Goal: Transaction & Acquisition: Purchase product/service

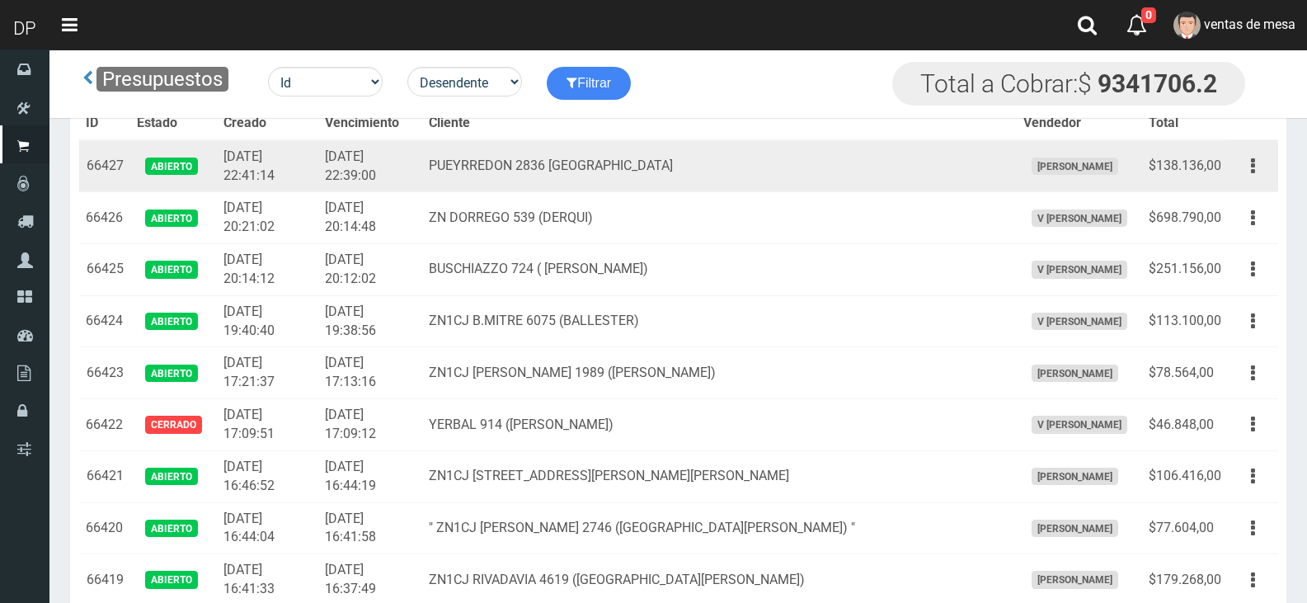
scroll to position [10182, 0]
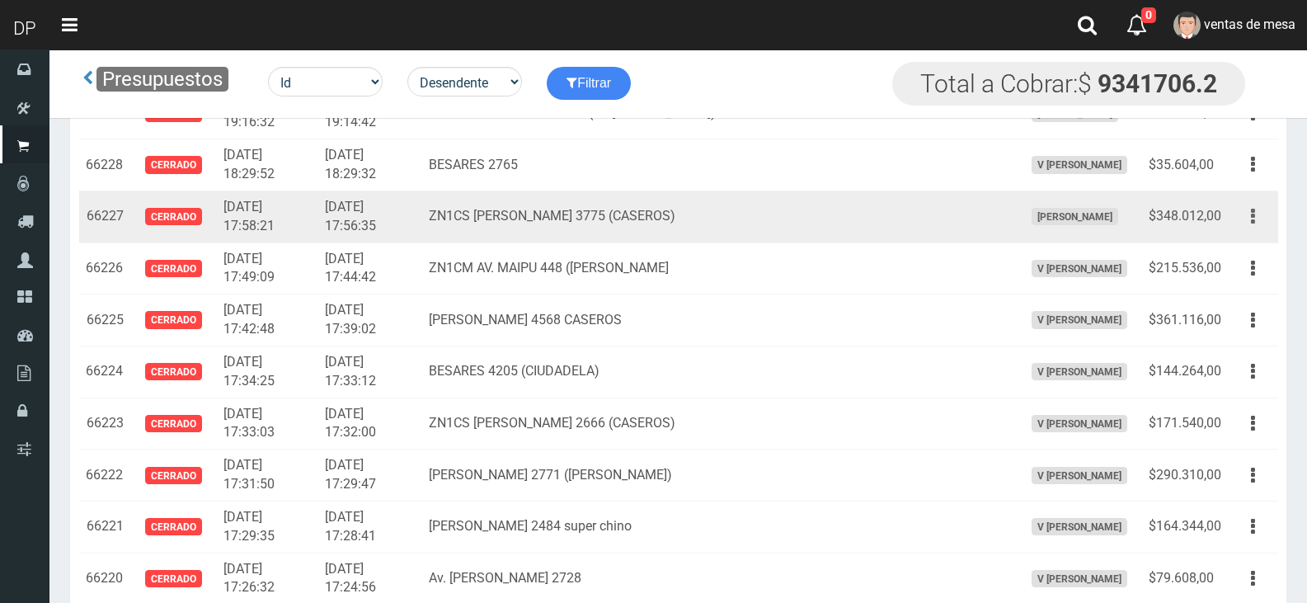
click at [1261, 230] on button "button" at bounding box center [1252, 216] width 37 height 29
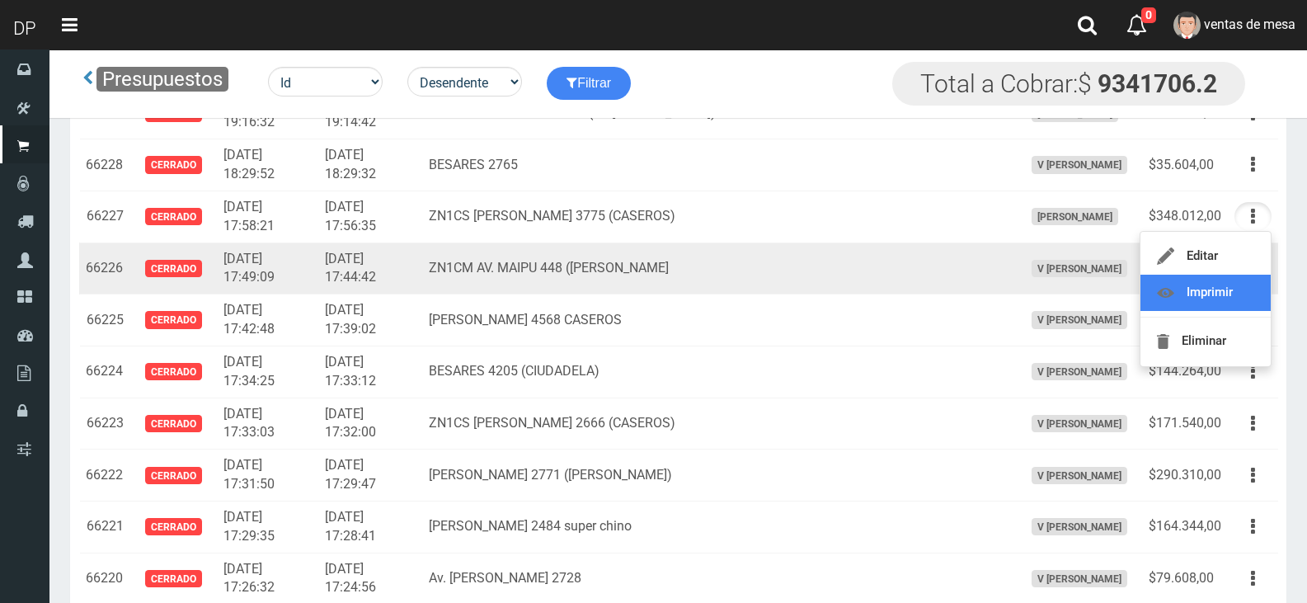
click at [1243, 284] on link "Imprimir" at bounding box center [1205, 293] width 130 height 36
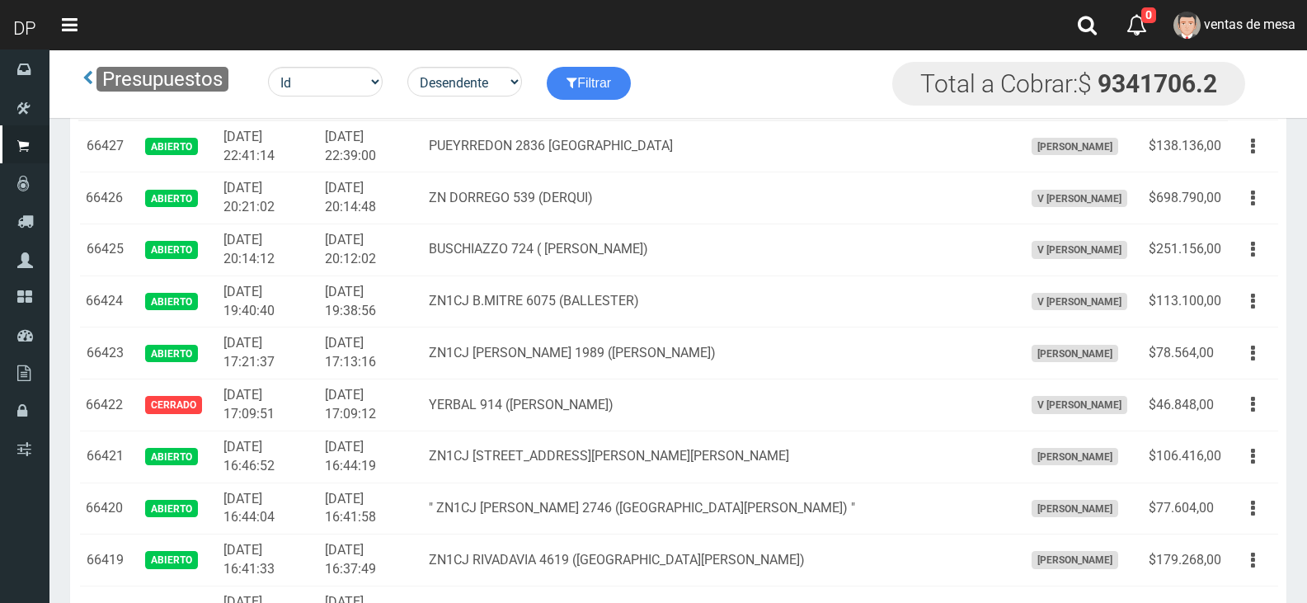
scroll to position [10285, 0]
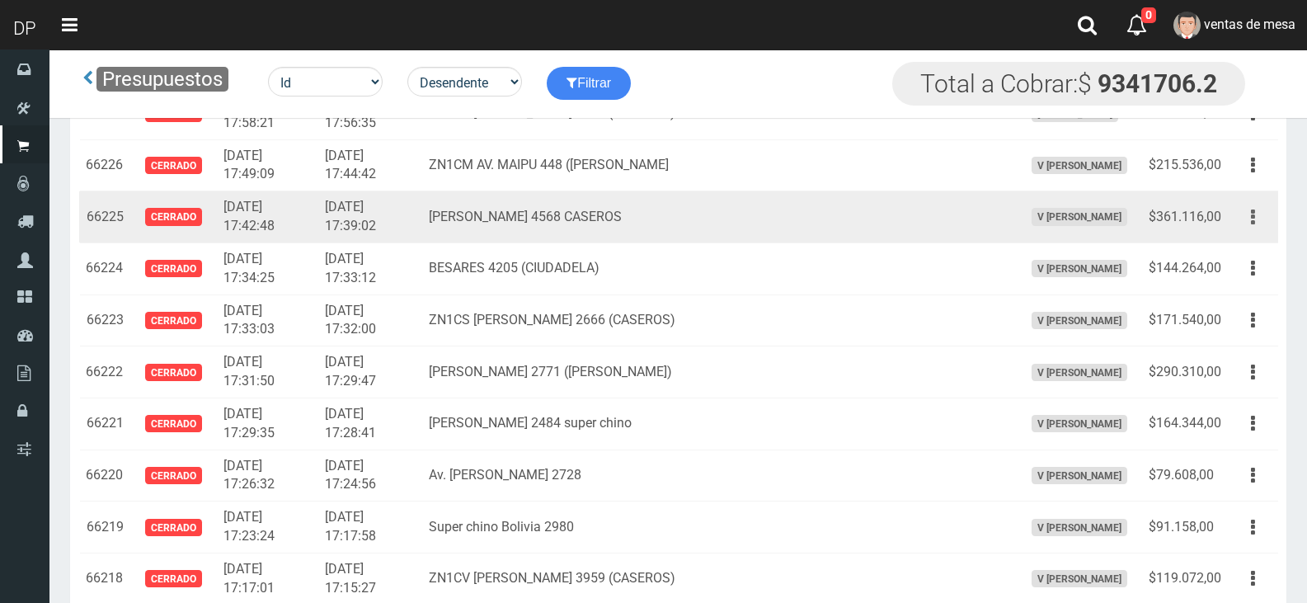
drag, startPoint x: 1244, startPoint y: 211, endPoint x: 1245, endPoint y: 227, distance: 15.7
click at [1244, 211] on button "button" at bounding box center [1252, 217] width 37 height 29
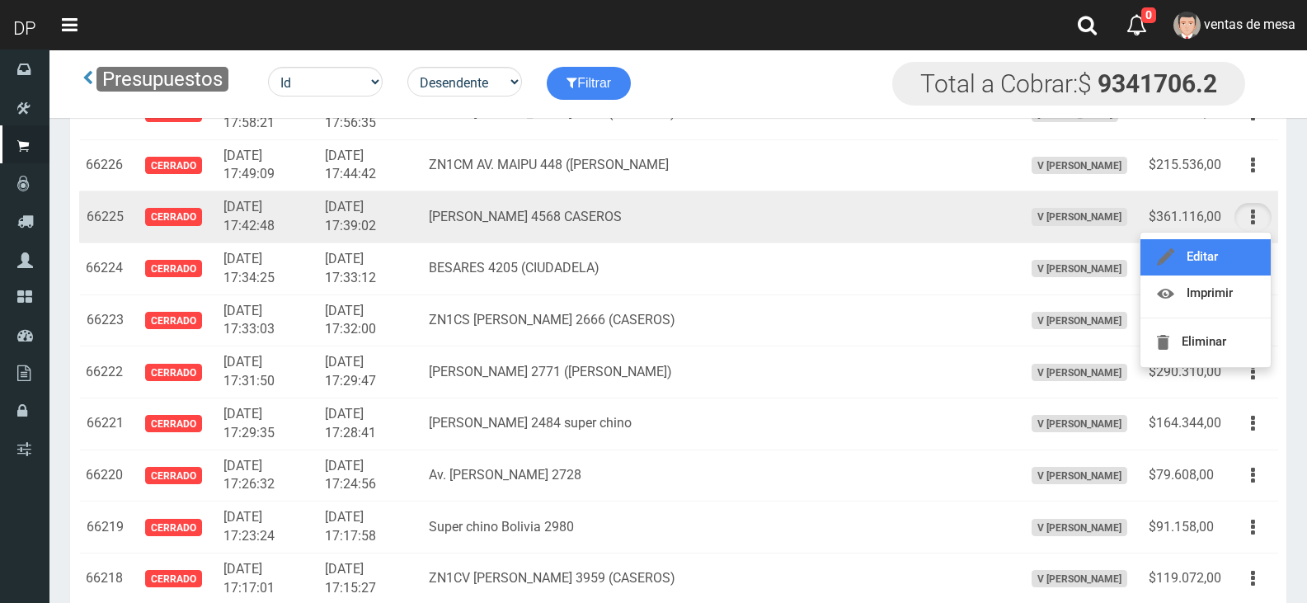
click at [1236, 242] on link "Editar" at bounding box center [1205, 257] width 130 height 36
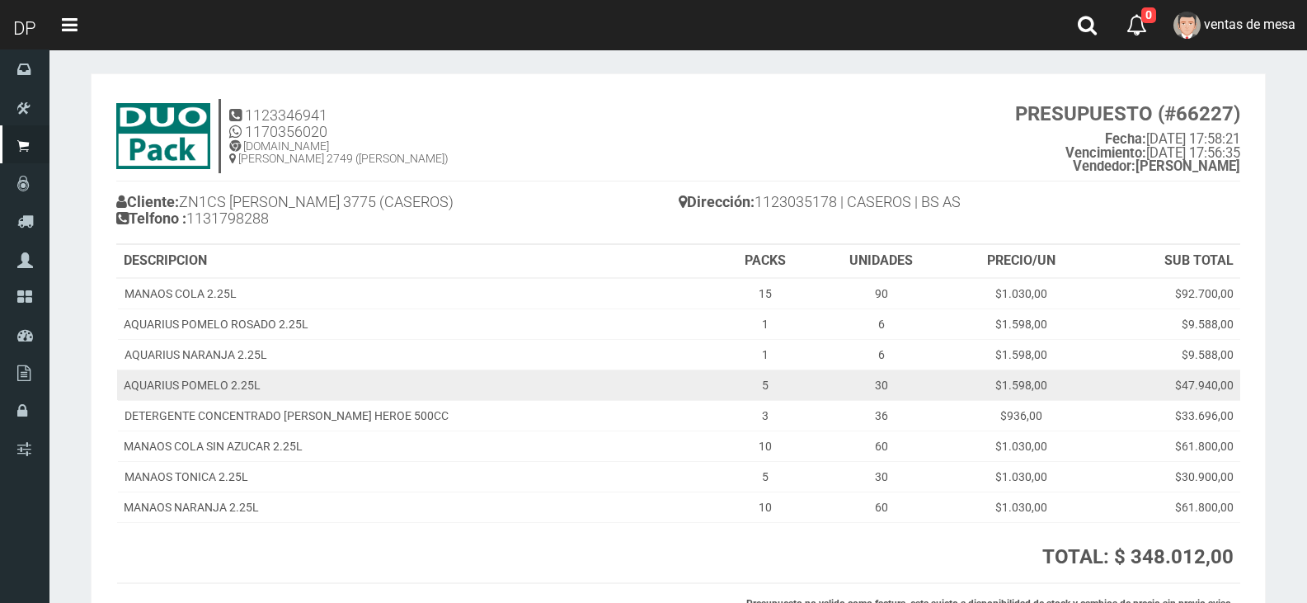
scroll to position [82, 0]
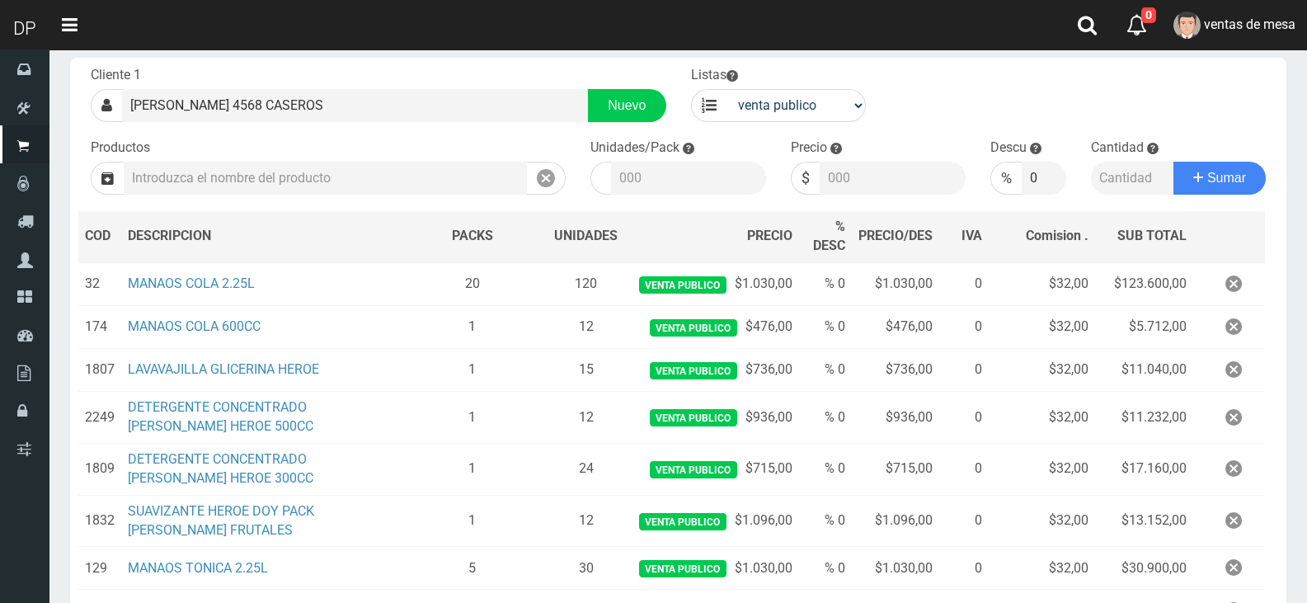
scroll to position [458, 0]
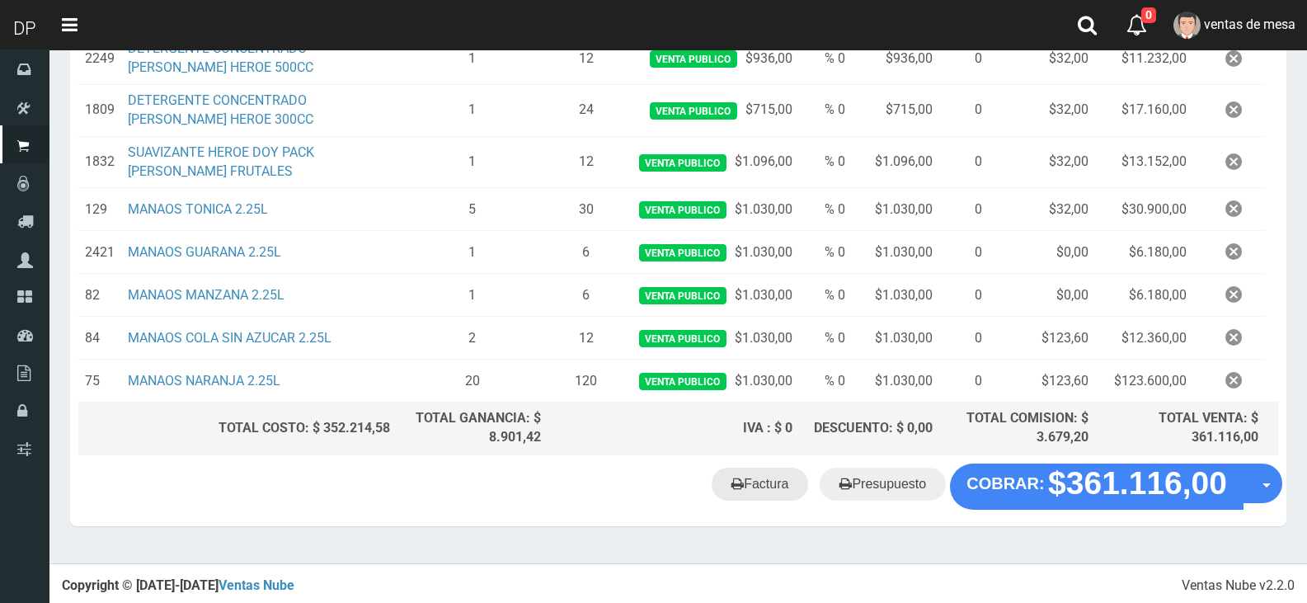
click at [764, 488] on link "Factura" at bounding box center [759, 483] width 96 height 33
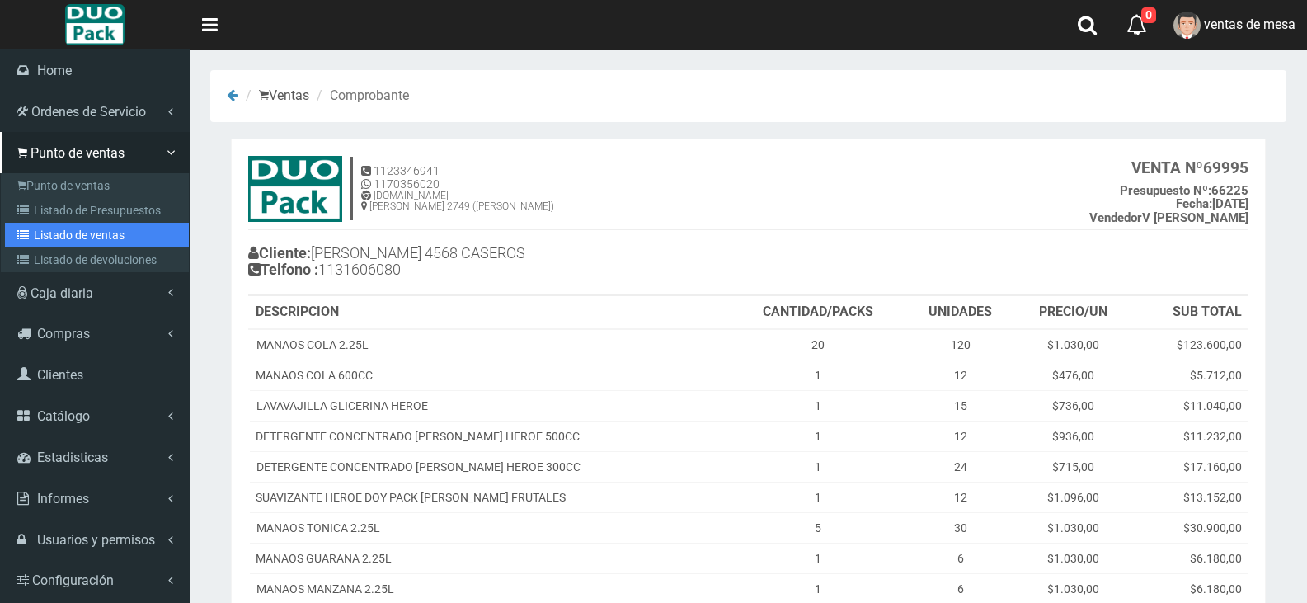
click at [56, 226] on link "Listado de ventas" at bounding box center [97, 235] width 184 height 25
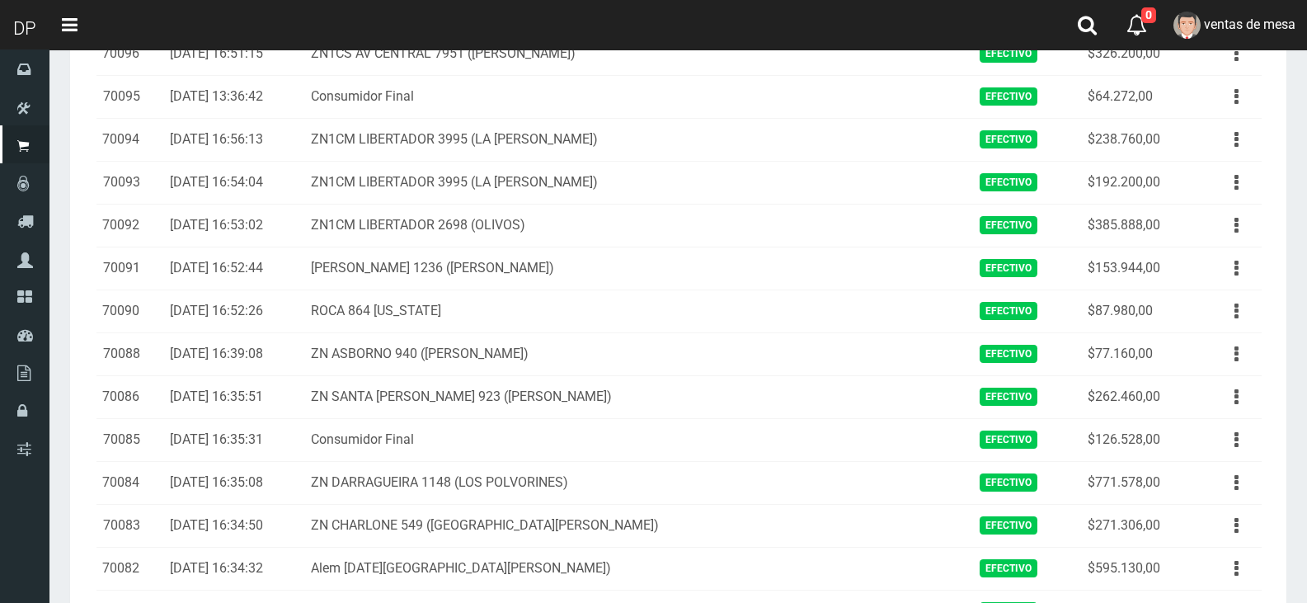
scroll to position [1878, 0]
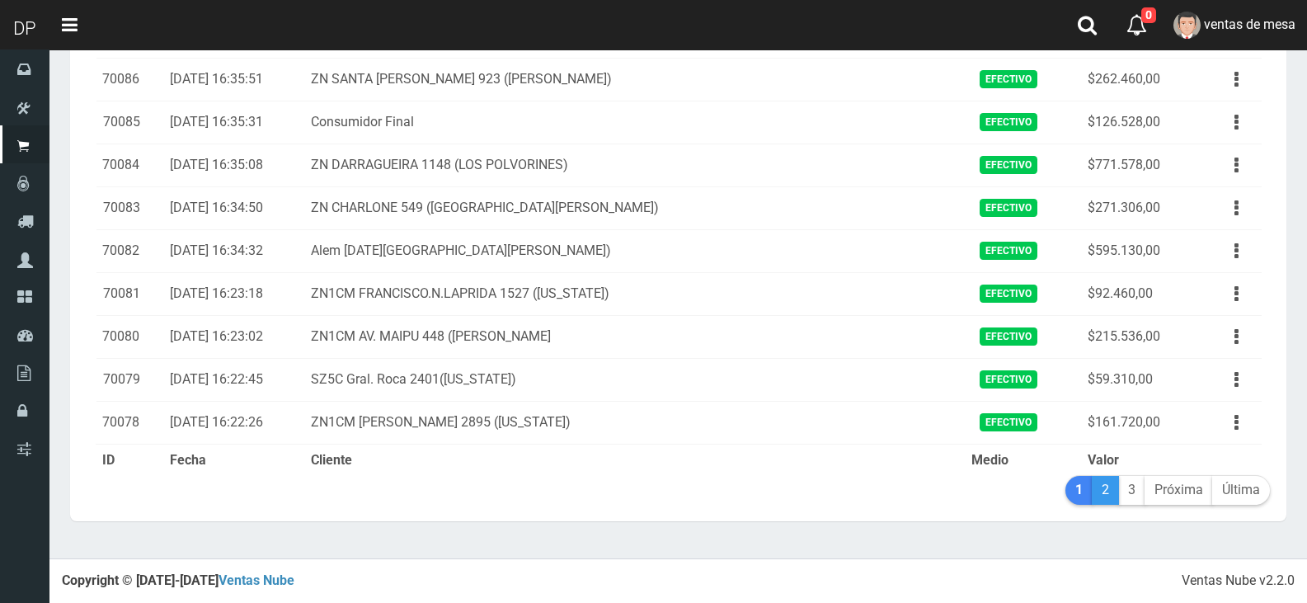
click at [1115, 490] on link "2" at bounding box center [1104, 490] width 27 height 29
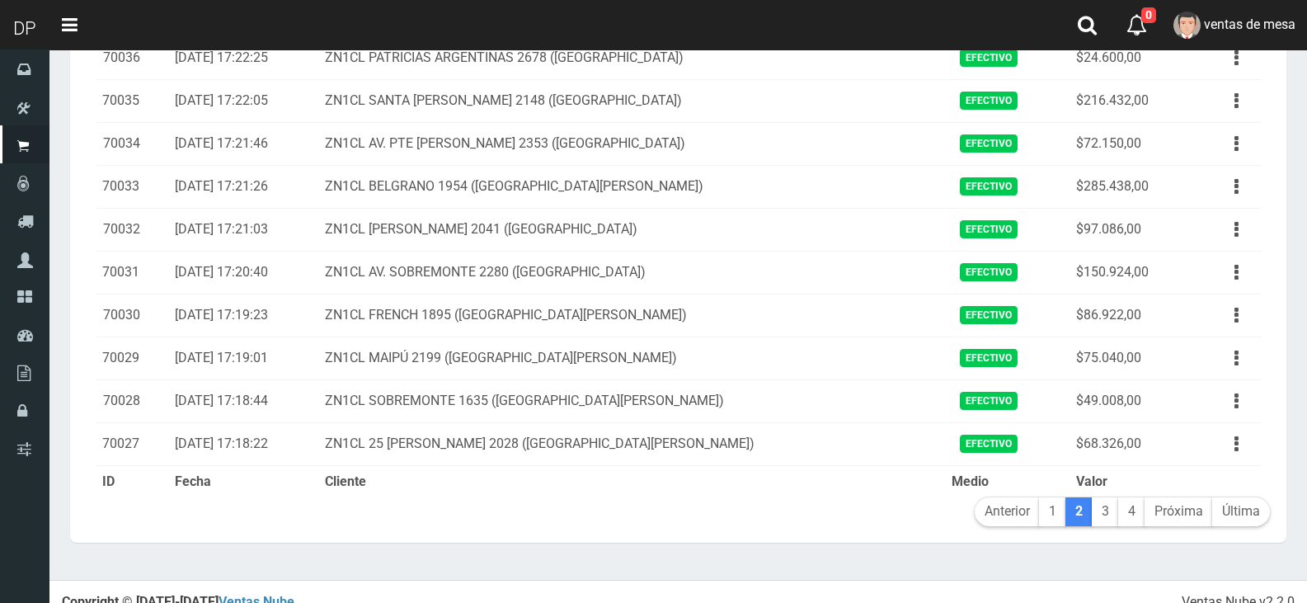
scroll to position [1878, 0]
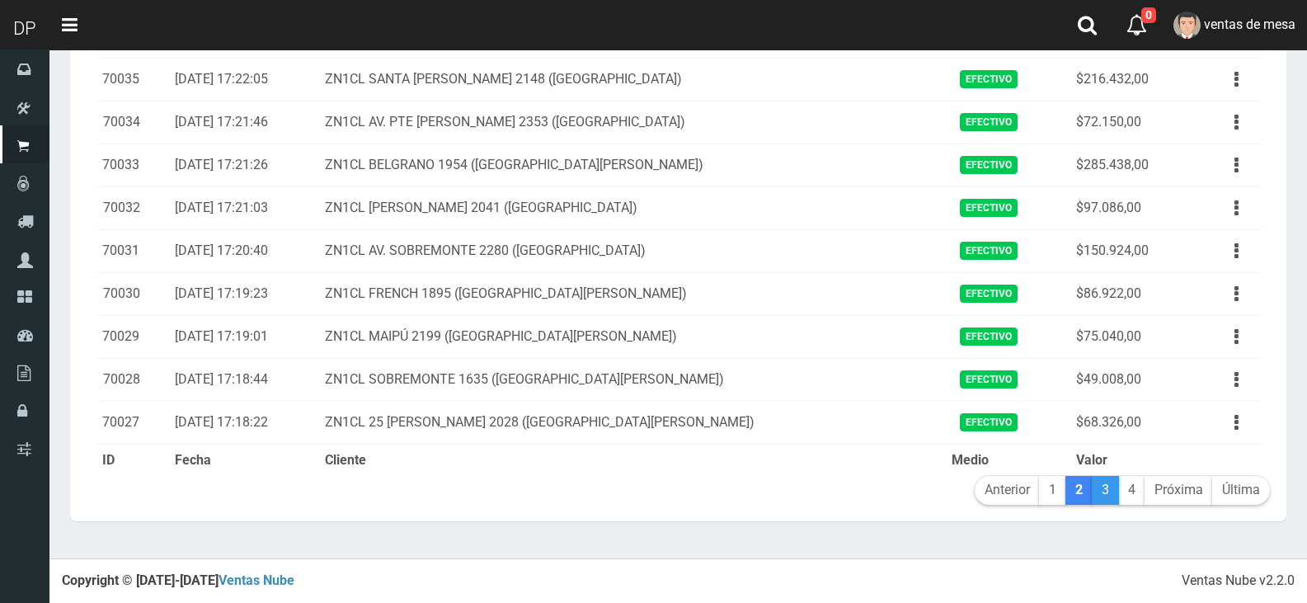
click at [1110, 500] on link "3" at bounding box center [1104, 490] width 27 height 29
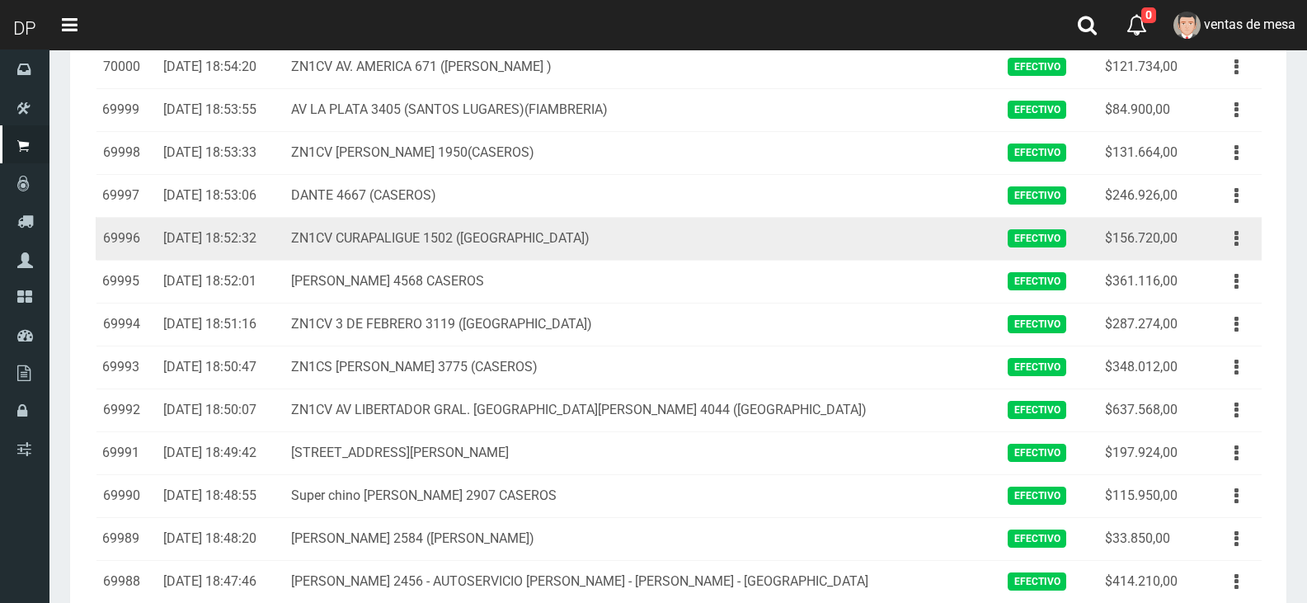
scroll to position [1218, 0]
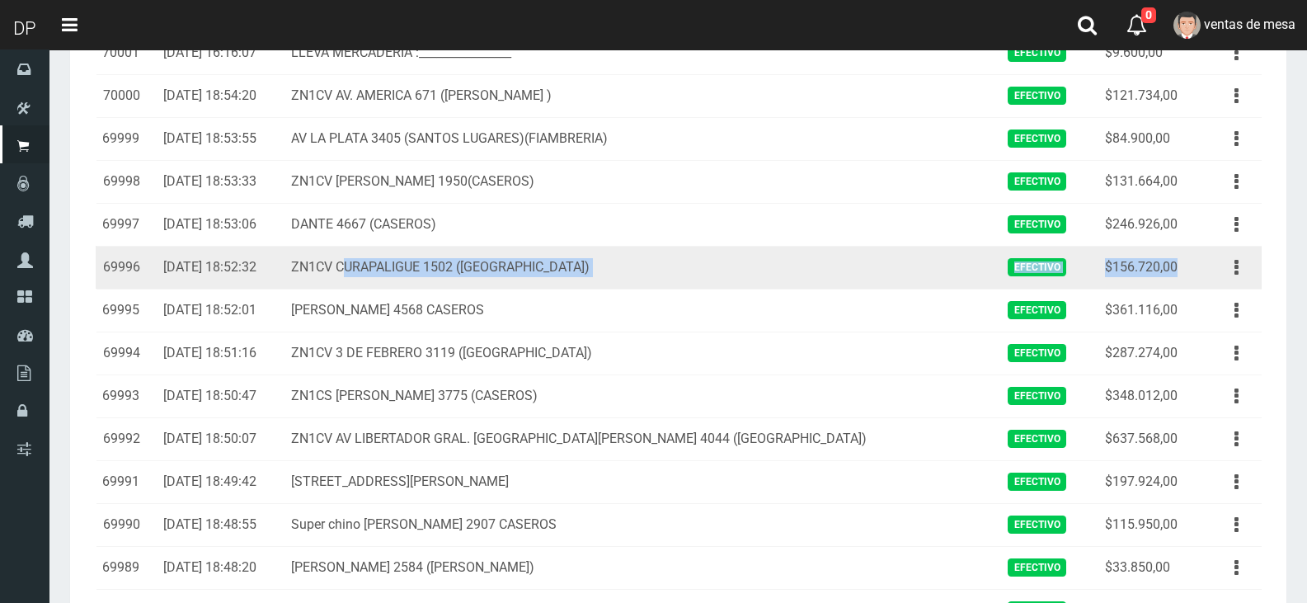
drag, startPoint x: 371, startPoint y: 263, endPoint x: 1169, endPoint y: 267, distance: 798.0
click at [1169, 267] on tr "69996 08-09-25 18:52:32 ZN1CV CURAPALIGUE 1502 (CASEROS) Efectivo $156.720,00 V…" at bounding box center [679, 267] width 1166 height 43
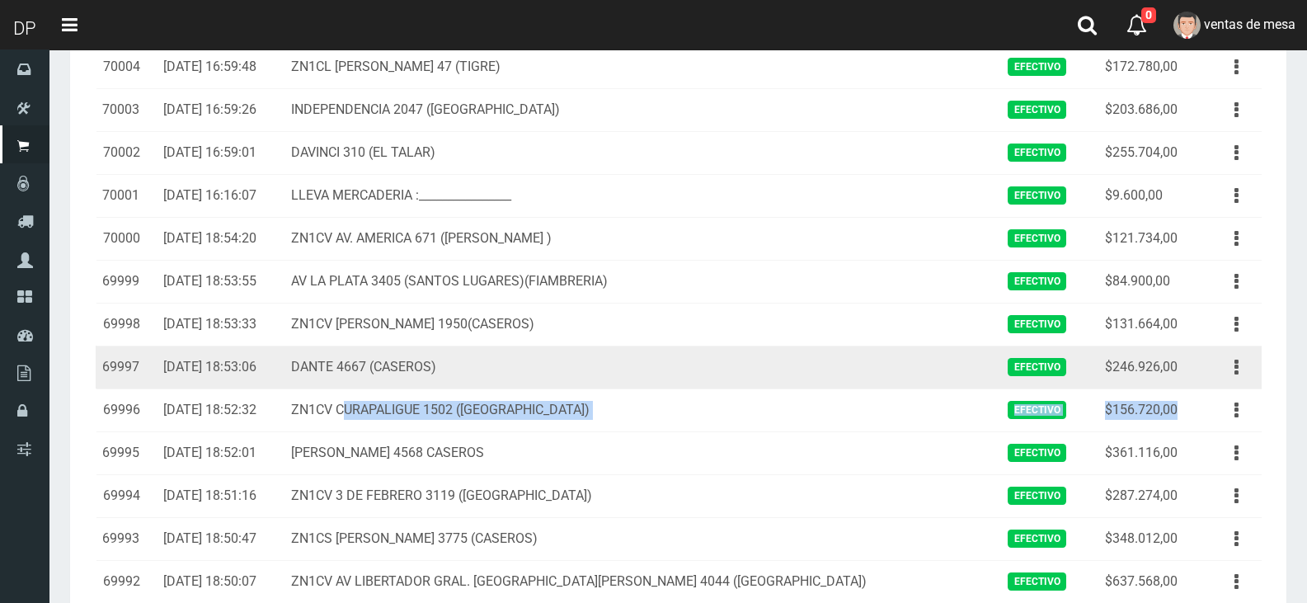
scroll to position [1054, 0]
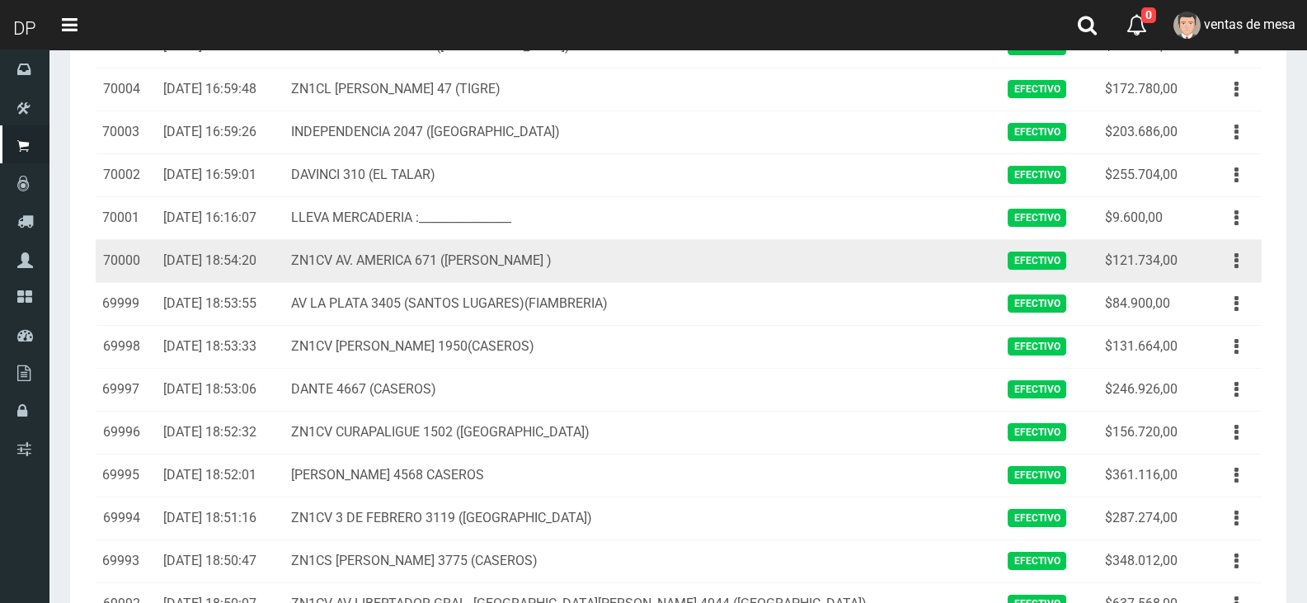
click at [381, 270] on td "ZN1CV AV. AMERICA 671 (SAENZ PEÑA )" at bounding box center [638, 260] width 708 height 43
drag, startPoint x: 360, startPoint y: 261, endPoint x: 744, endPoint y: 265, distance: 383.4
click at [728, 266] on tr "70000 08-09-25 18:54:20 ZN1CV AV. AMERICA 671 (SAENZ PEÑA ) Efectivo $121.734,0…" at bounding box center [679, 260] width 1166 height 43
drag, startPoint x: 1096, startPoint y: 259, endPoint x: 1129, endPoint y: 259, distance: 33.0
click at [1129, 259] on tr "70000 08-09-25 18:54:20 ZN1CV AV. AMERICA 671 (SAENZ PEÑA ) Efectivo $121.734,0…" at bounding box center [679, 260] width 1166 height 43
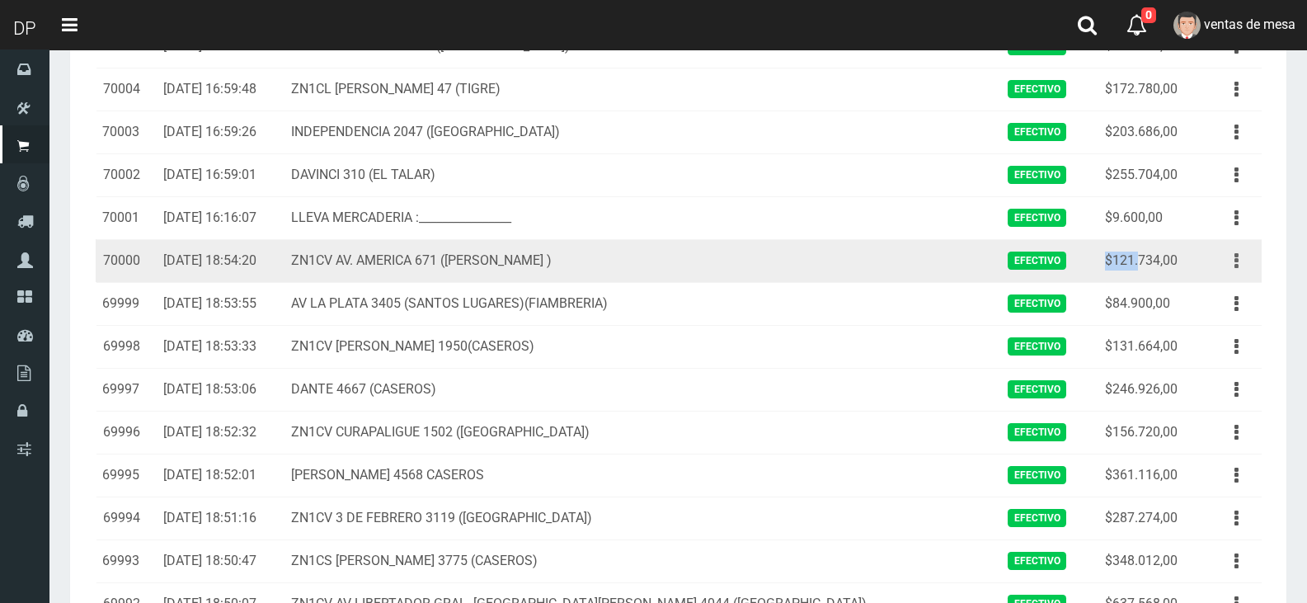
click at [1227, 269] on button "button" at bounding box center [1236, 260] width 37 height 29
click at [1224, 290] on link "Ver" at bounding box center [1189, 301] width 130 height 36
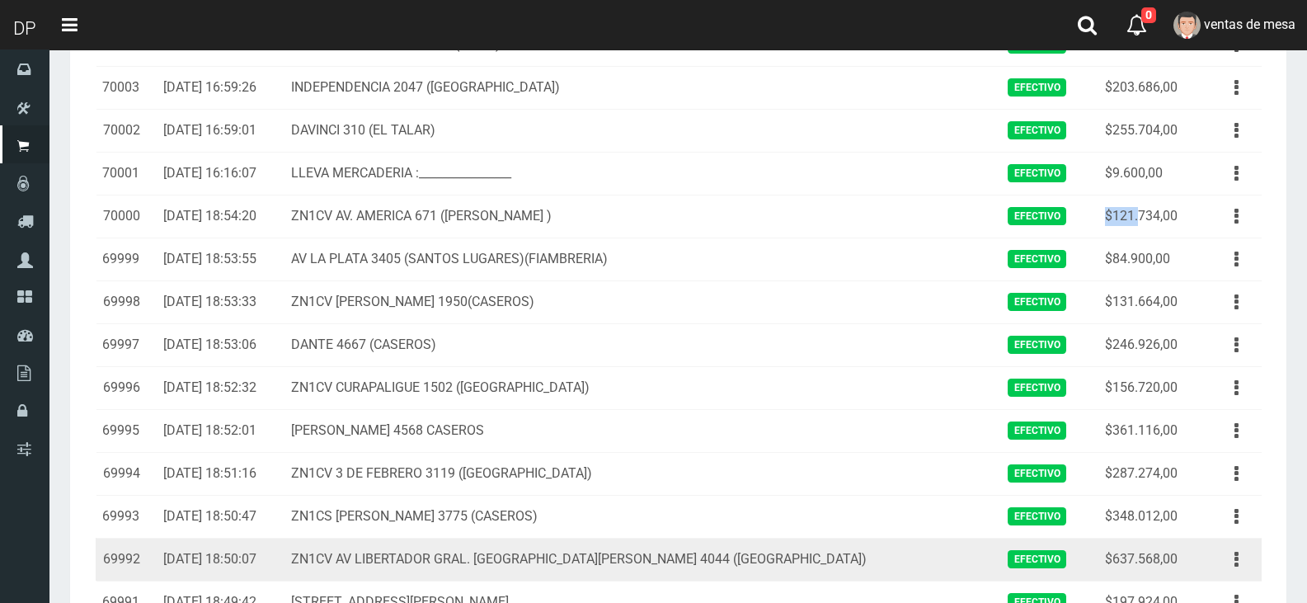
scroll to position [1136, 0]
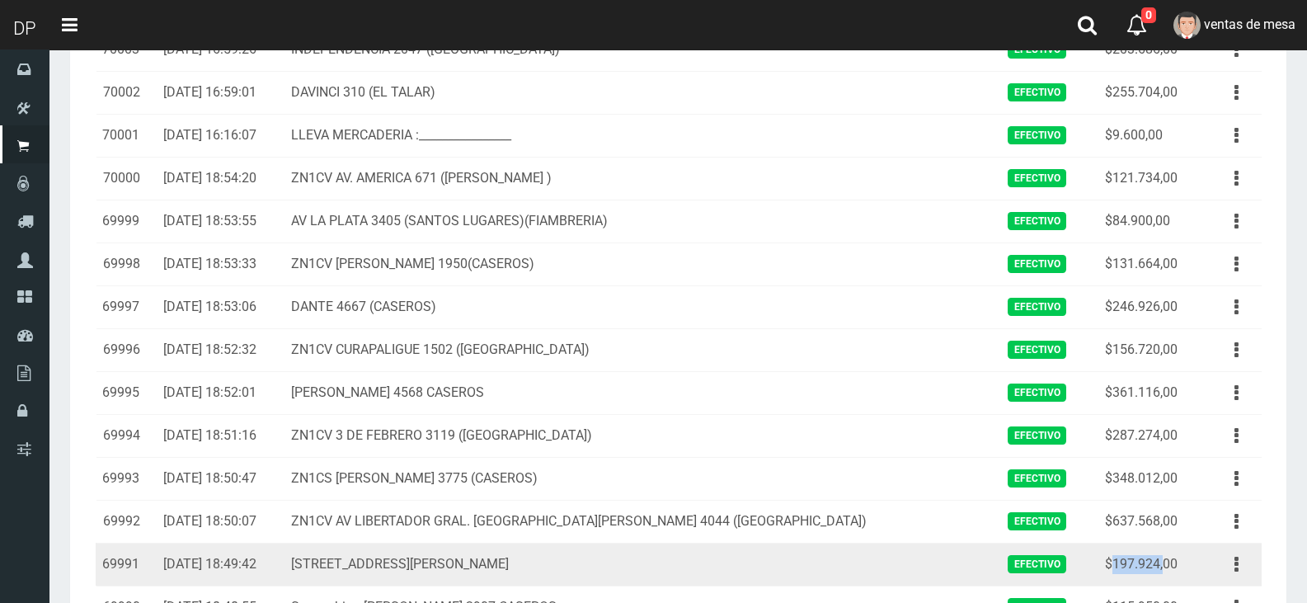
drag, startPoint x: 1105, startPoint y: 557, endPoint x: 1157, endPoint y: 557, distance: 52.8
click at [1157, 557] on td "$197.924,00" at bounding box center [1149, 563] width 103 height 43
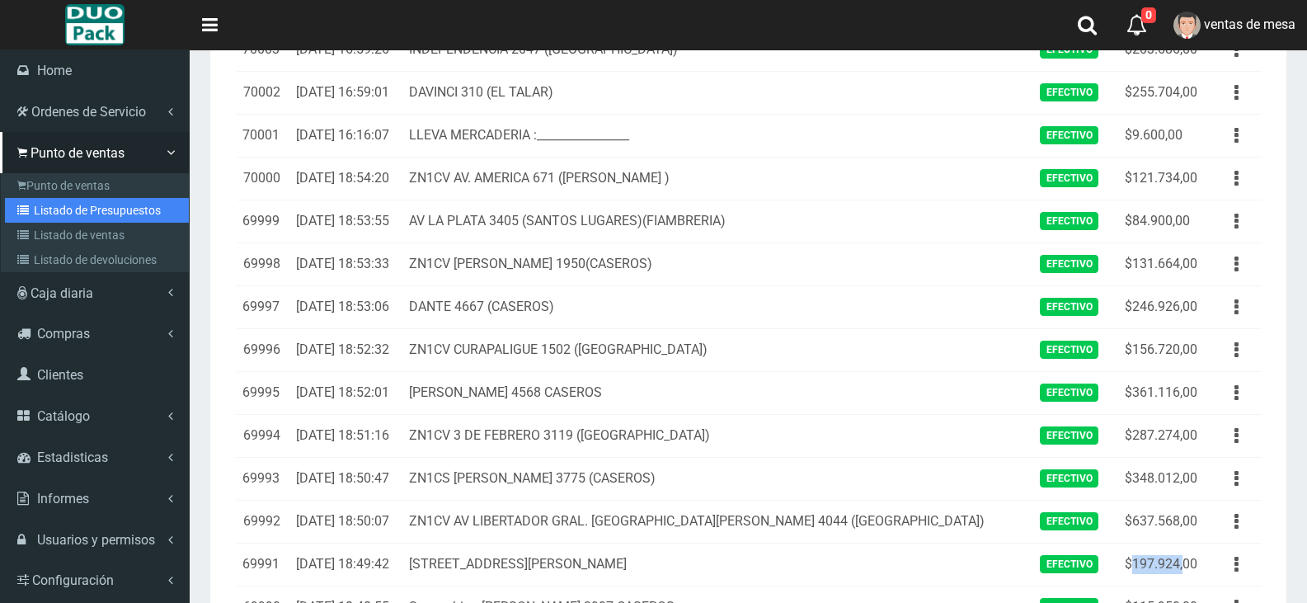
click at [22, 209] on icon at bounding box center [25, 210] width 16 height 12
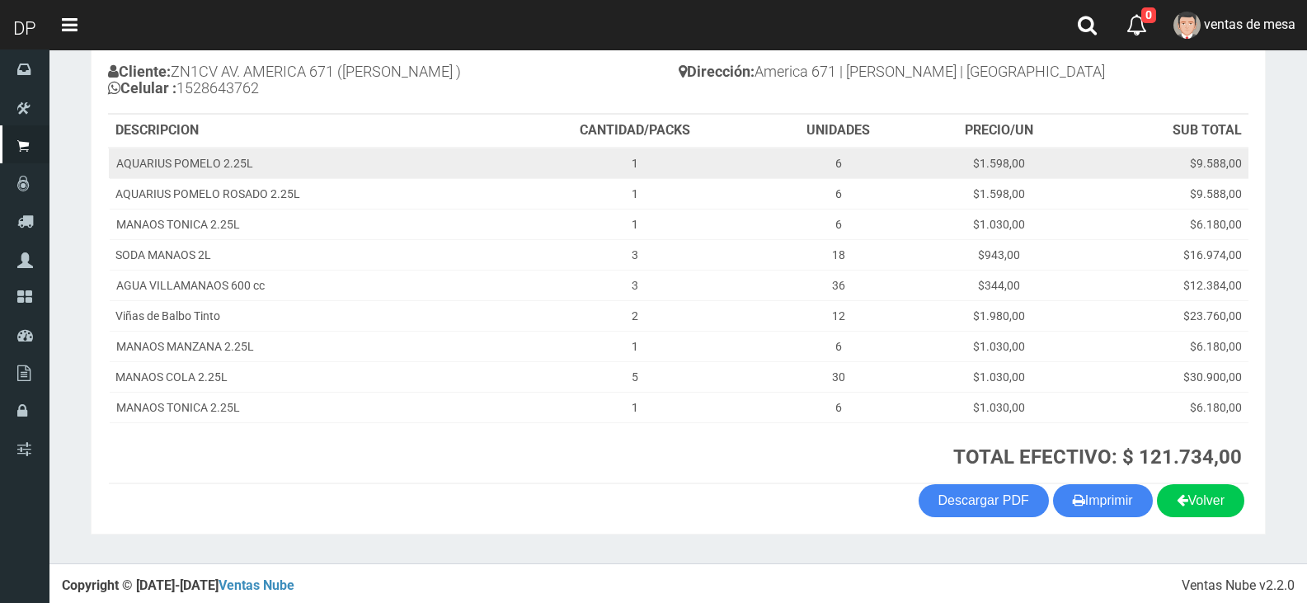
scroll to position [186, 0]
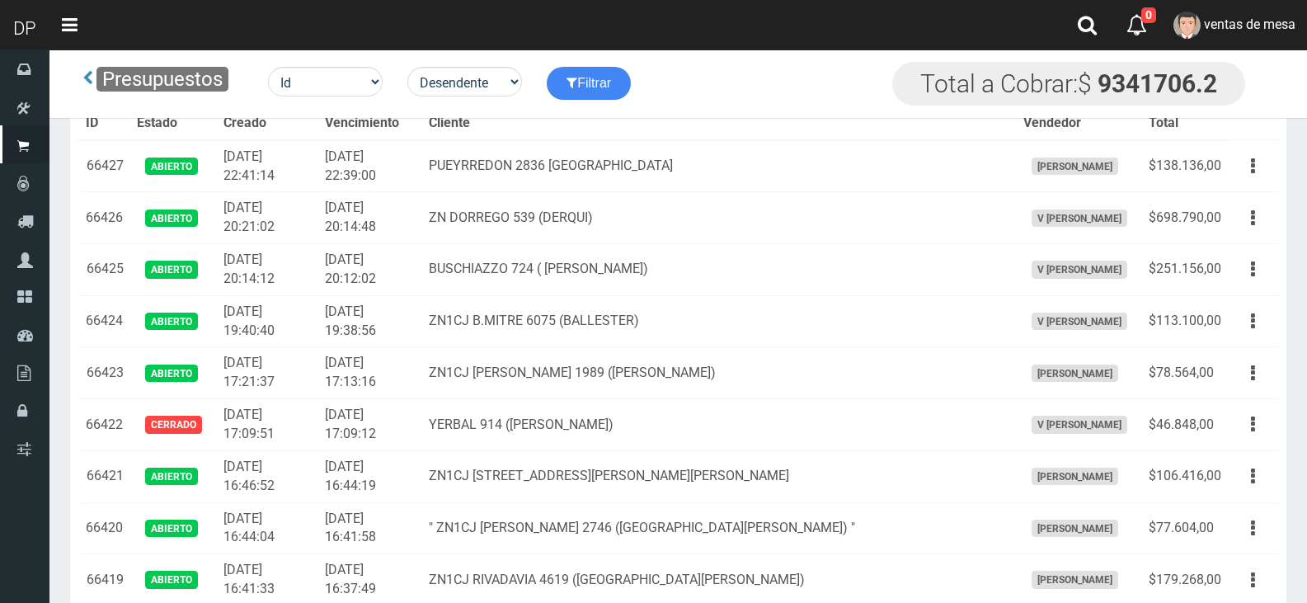
scroll to position [5014, 0]
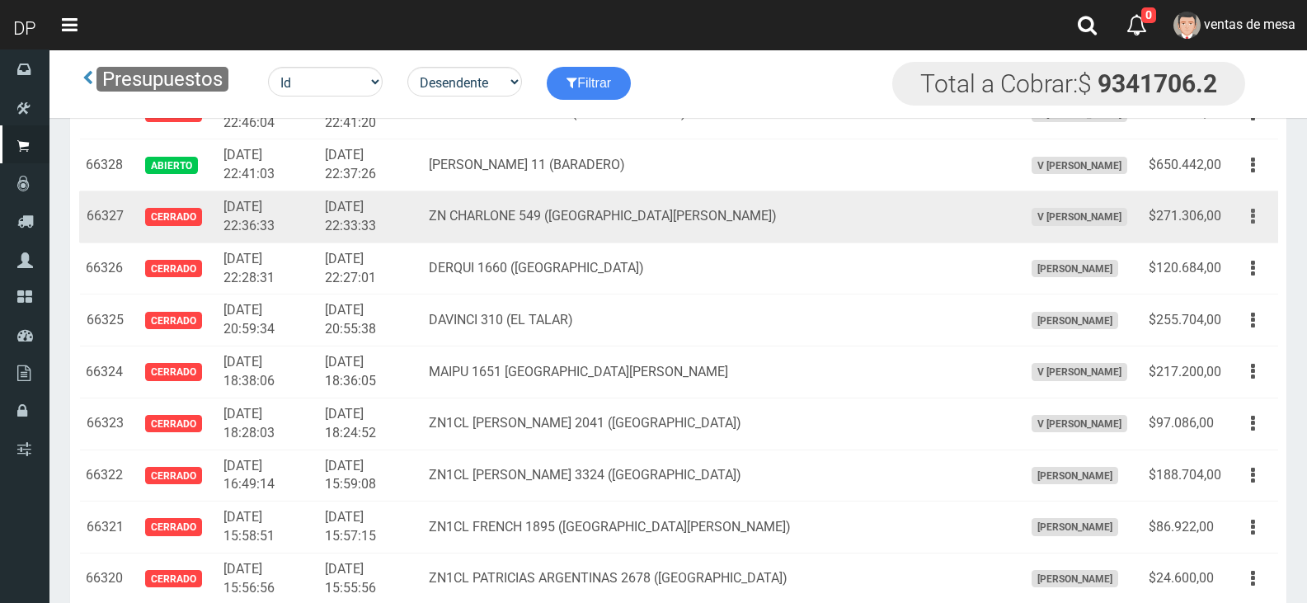
click at [1255, 208] on button "button" at bounding box center [1252, 216] width 37 height 29
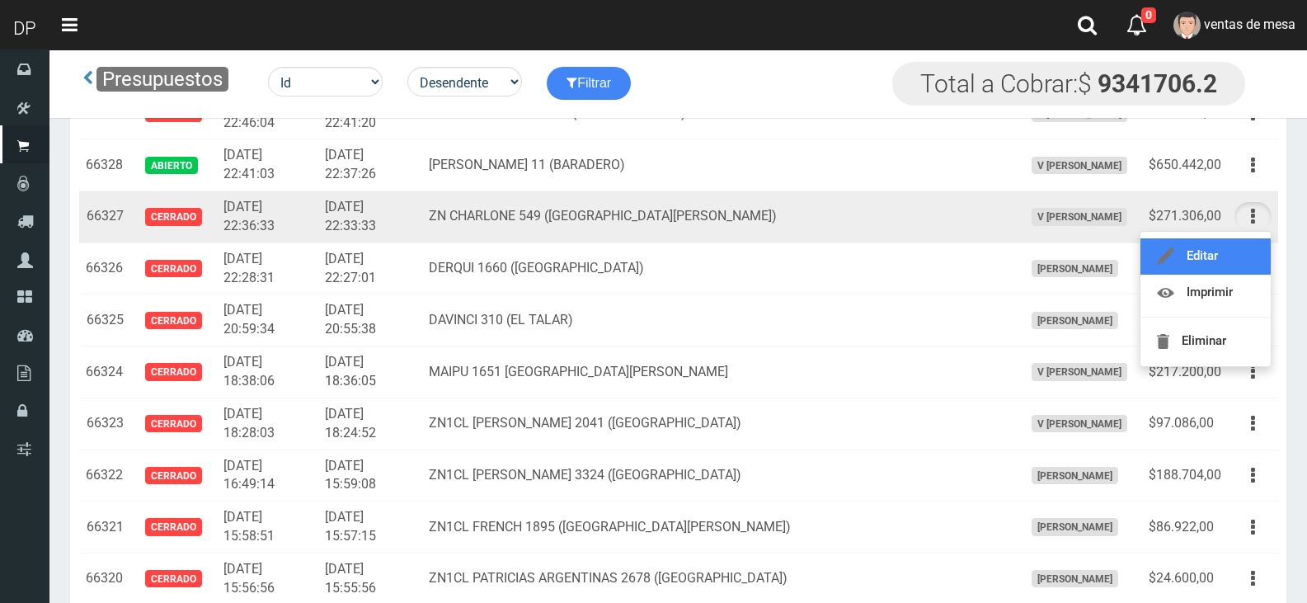
click at [1240, 244] on link "Editar" at bounding box center [1205, 256] width 130 height 36
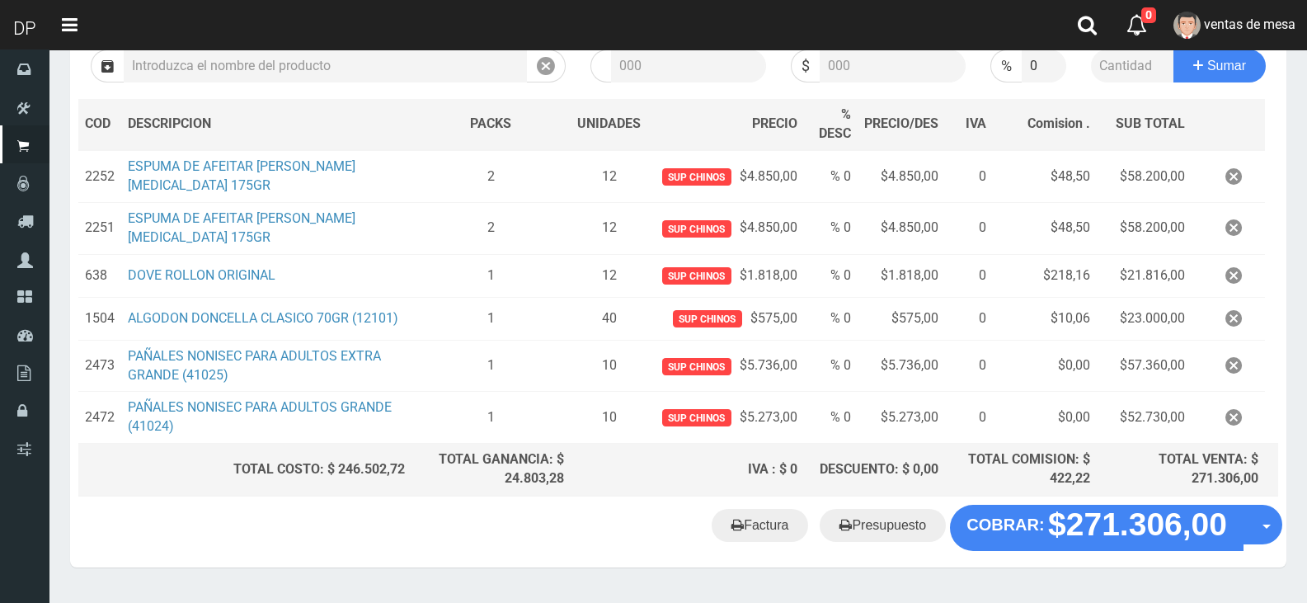
scroll to position [247, 0]
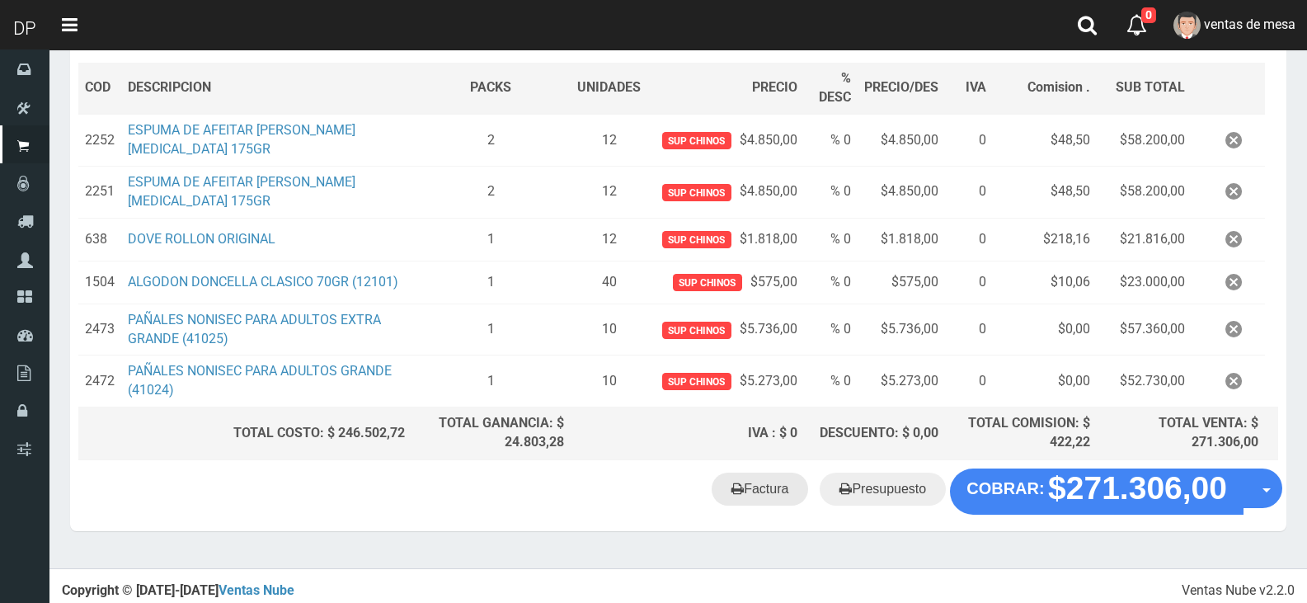
click at [770, 488] on link "Factura" at bounding box center [759, 488] width 96 height 33
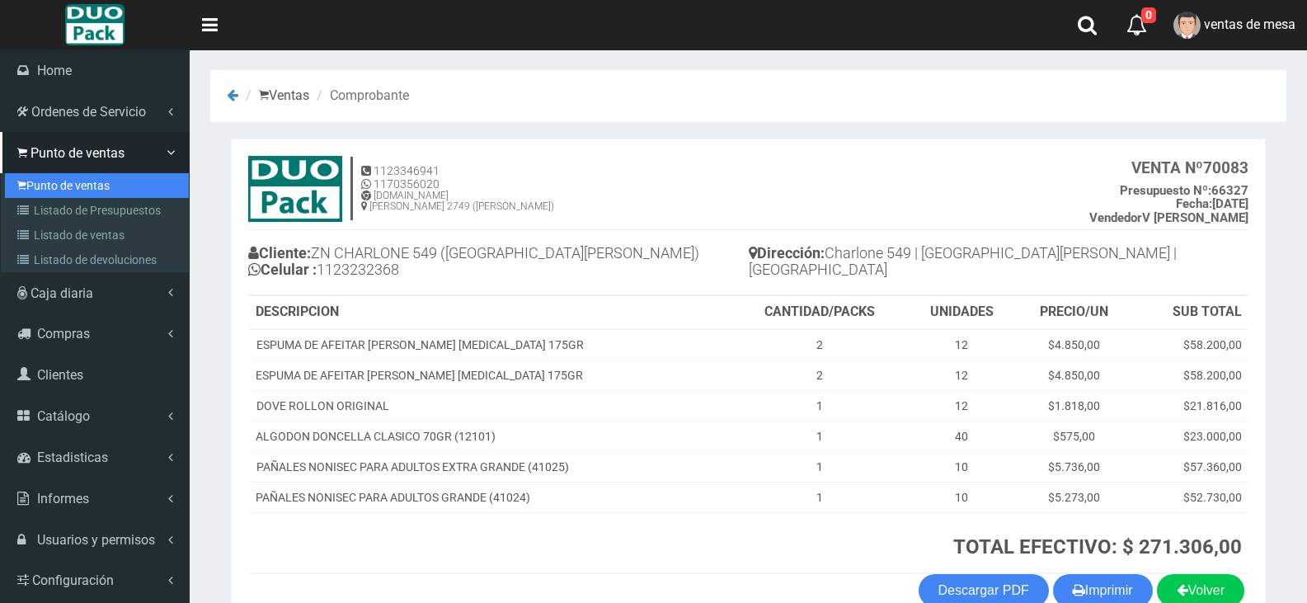
click at [33, 176] on link "Punto de ventas" at bounding box center [97, 185] width 184 height 25
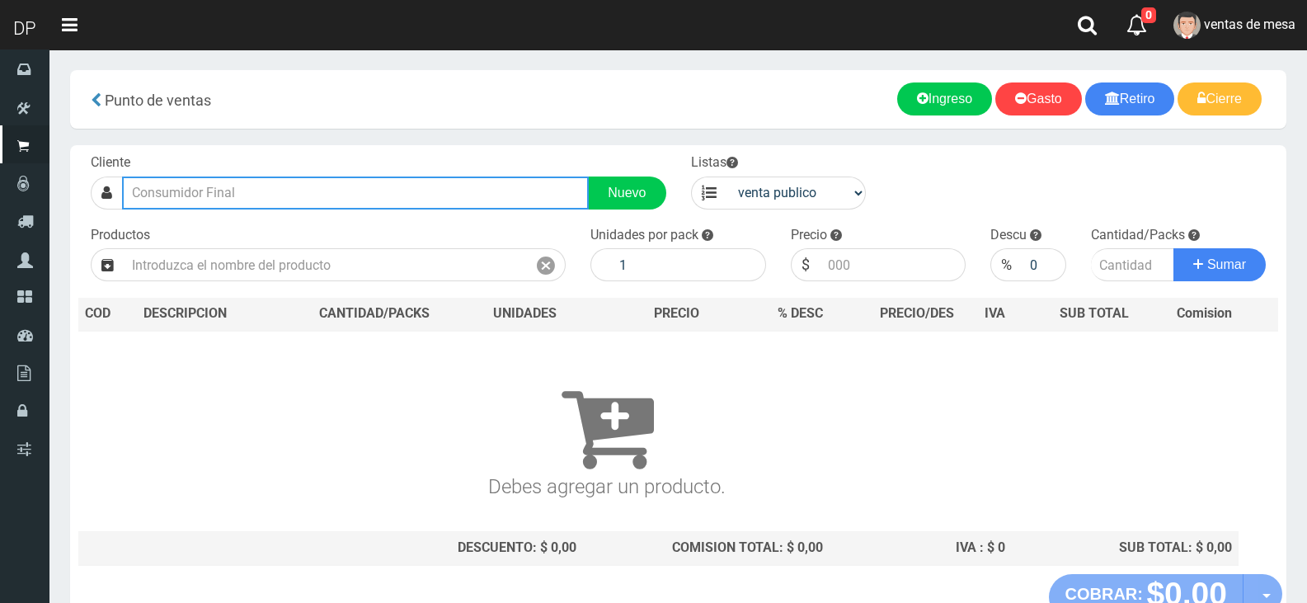
click at [181, 180] on input "text" at bounding box center [355, 192] width 467 height 33
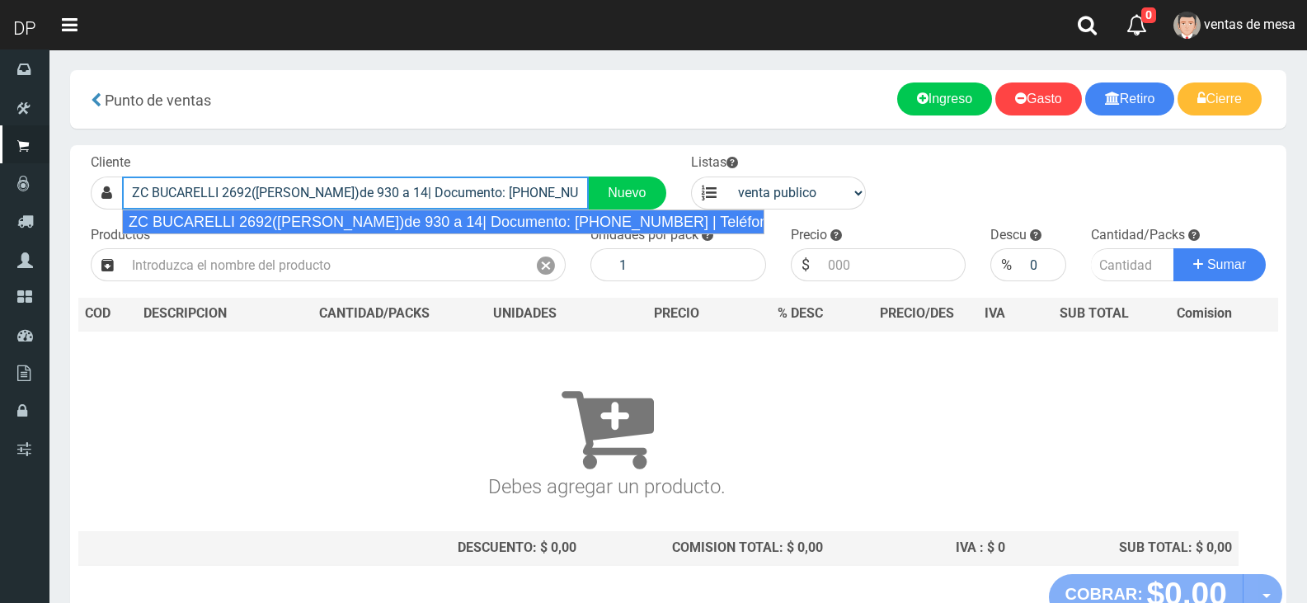
type input "ZC BUCARELLI 2692(V.URQUIZA)de 930 a 14| Documento: 6358005 | Teléfono: 1162526…"
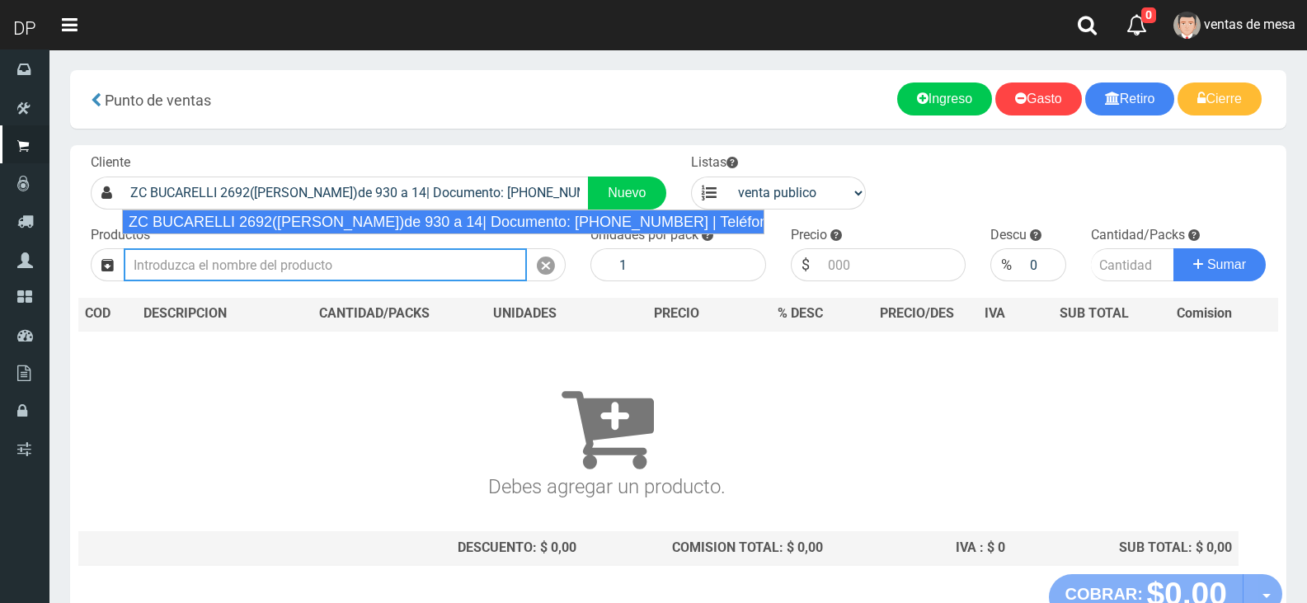
select select "2"
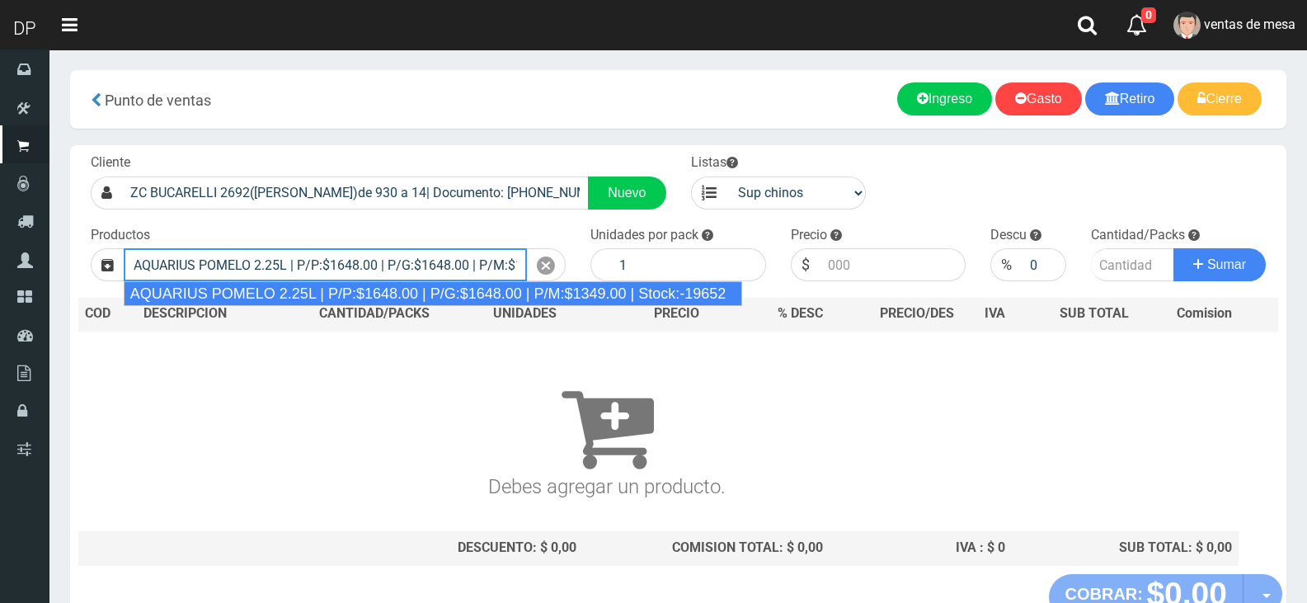
type input "AQUARIUS POMELO 2.25L | P/P:$1648.00 | P/G:$1648.00 | P/M:$1349.00 | Stock:-196…"
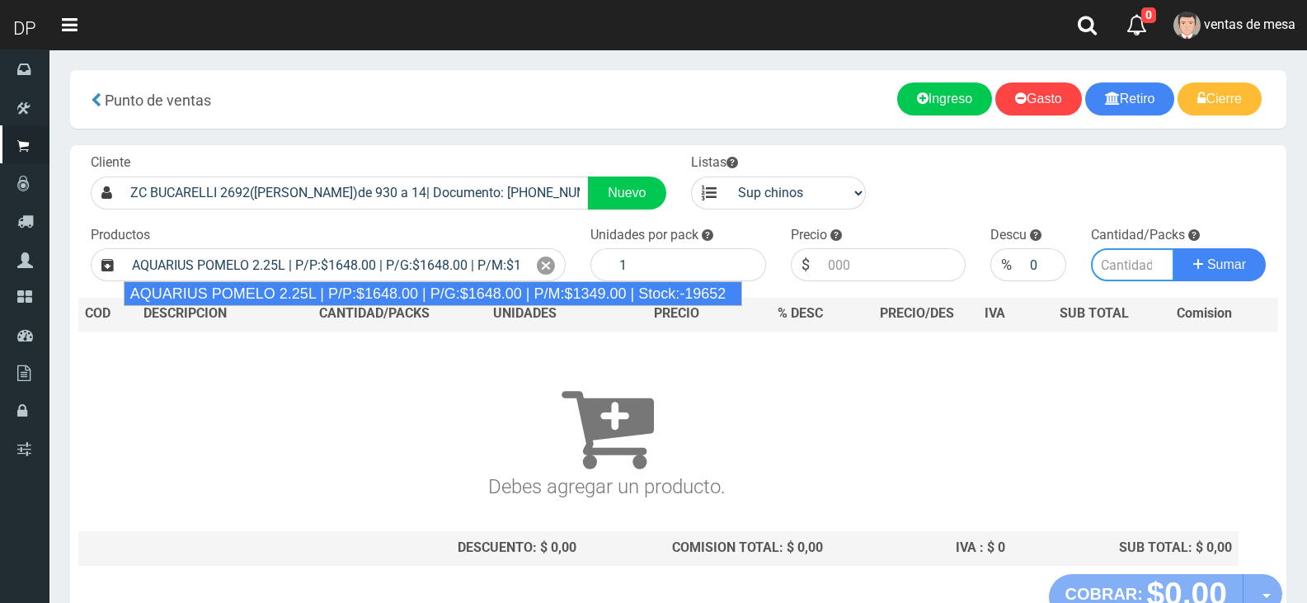
type input "6"
type input "1648.00"
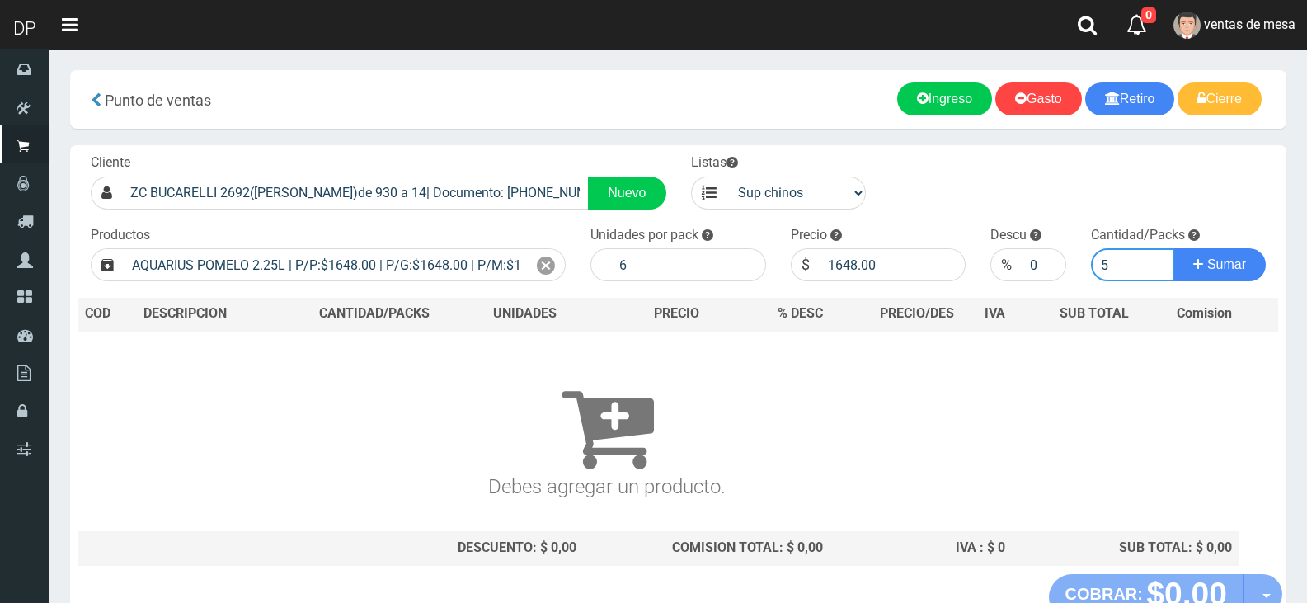
type input "5"
click at [1173, 248] on button "Sumar" at bounding box center [1219, 264] width 92 height 33
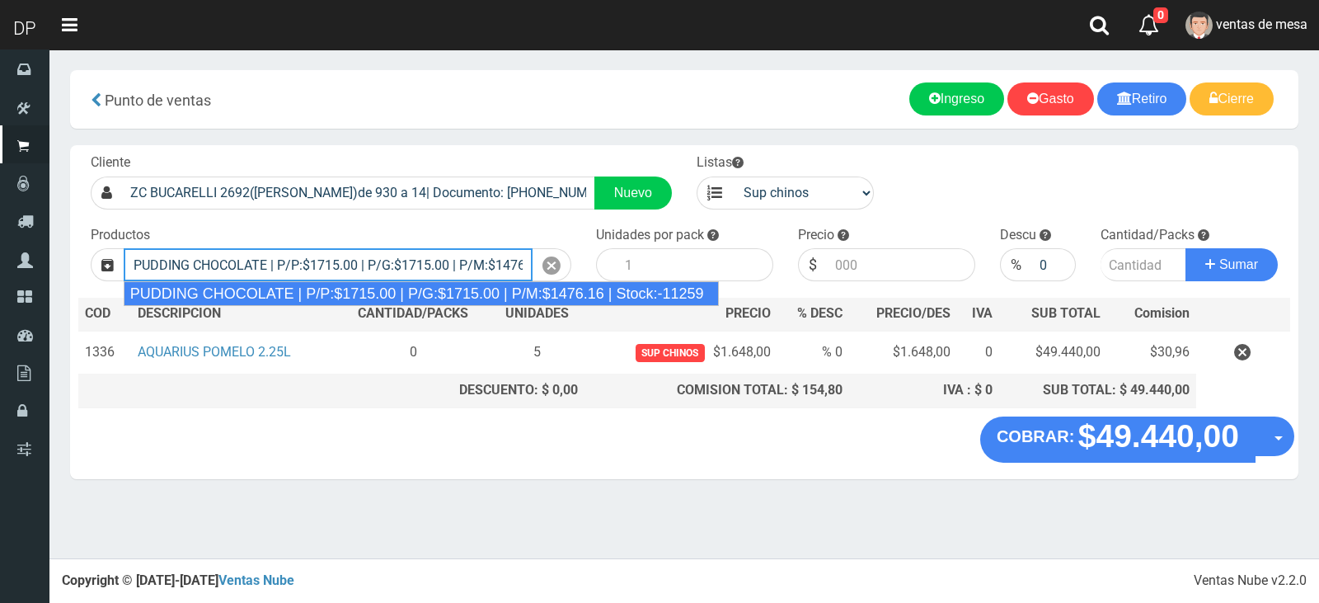
type input "PUDDING CHOCOLATE | P/P:$1715.00 | P/G:$1715.00 | P/M:$1476.16 | Stock:-11259"
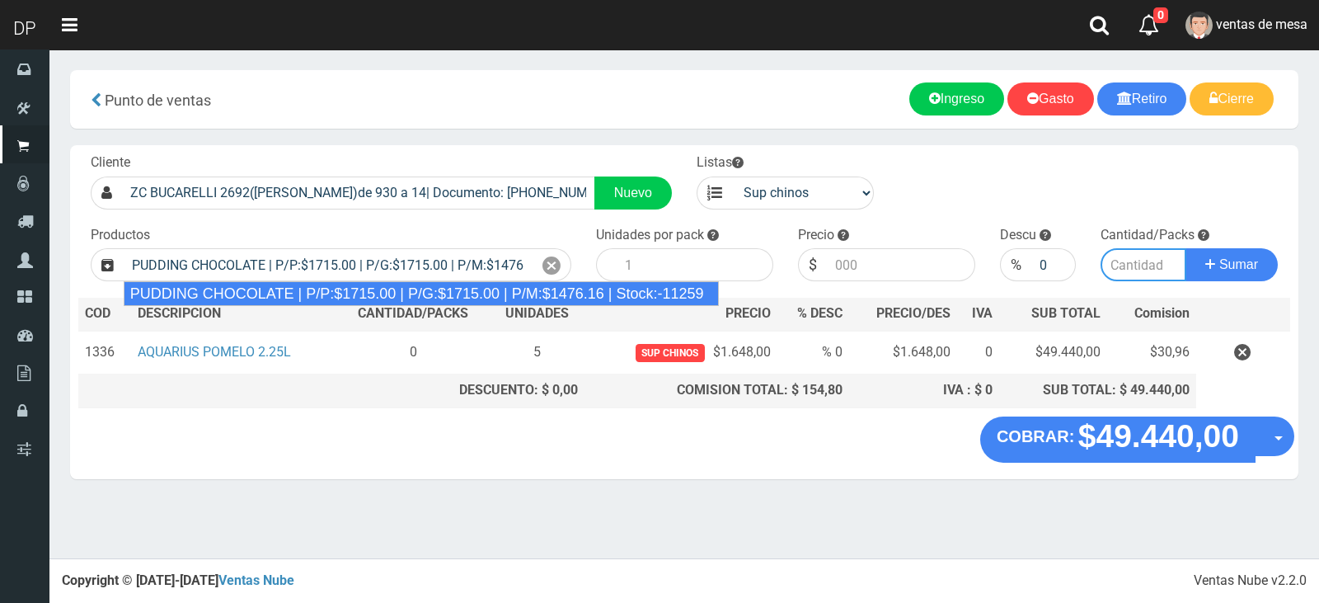
type input "8"
type input "1715.00"
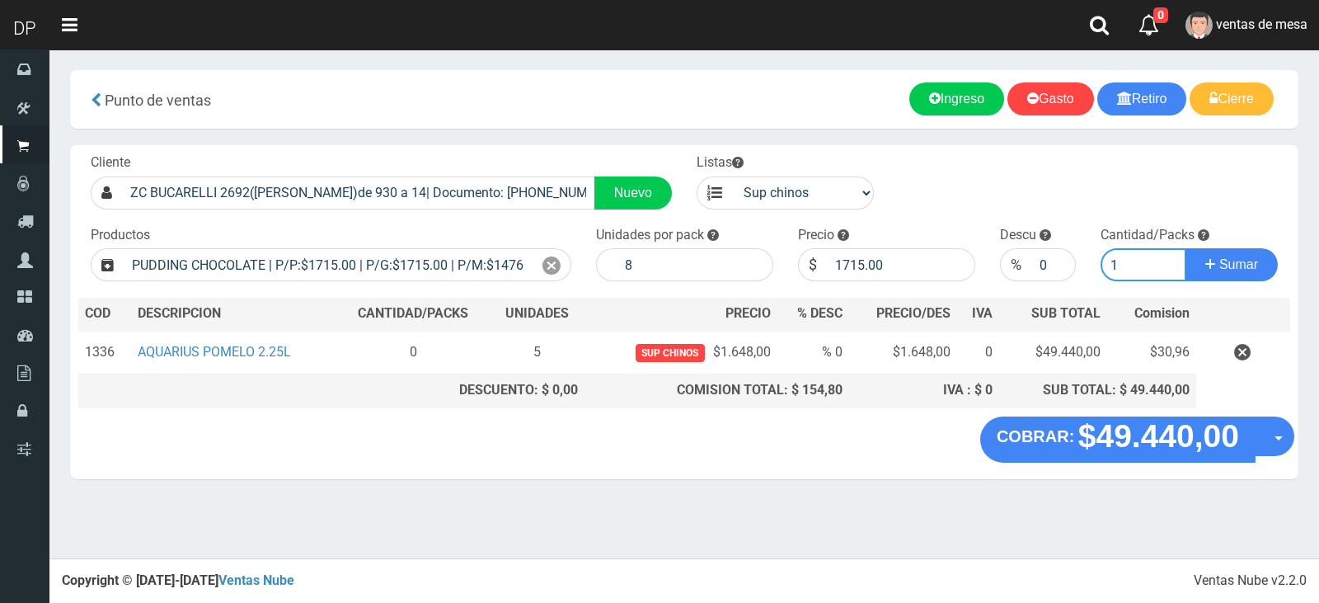
type input "1"
click at [1185, 248] on button "Sumar" at bounding box center [1231, 264] width 92 height 33
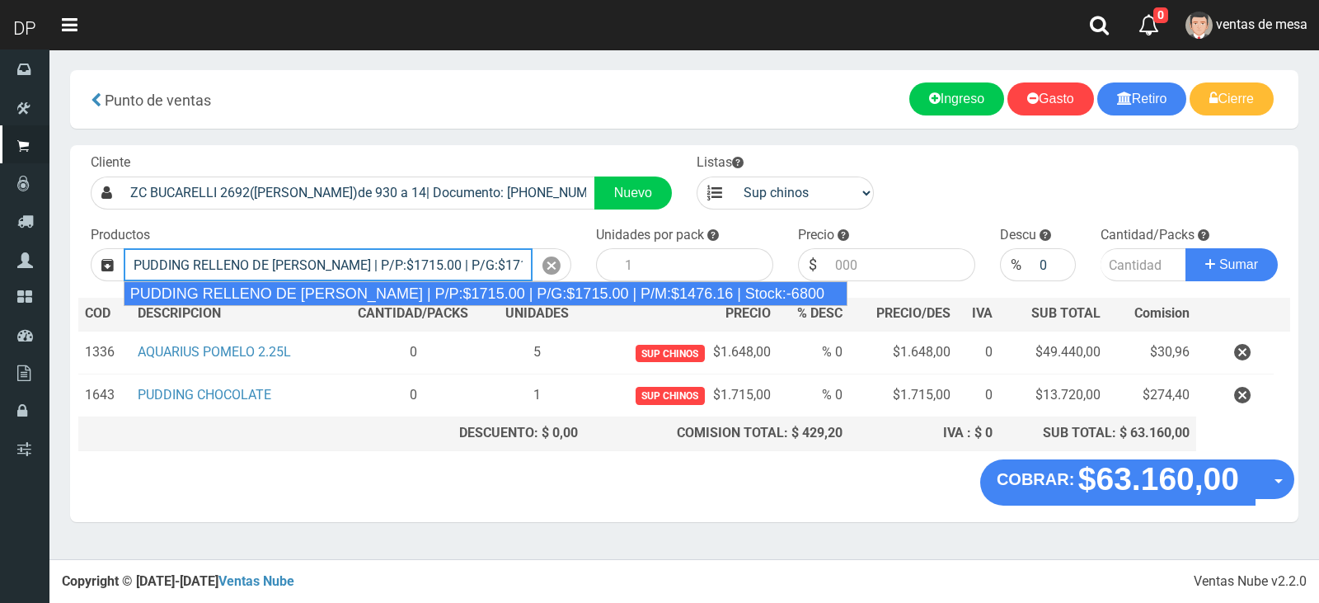
type input "PUDDING RELLENO DE DULCE DE LECHE | P/P:$1715.00 | P/G:$1715.00 | P/M:$1476.16 …"
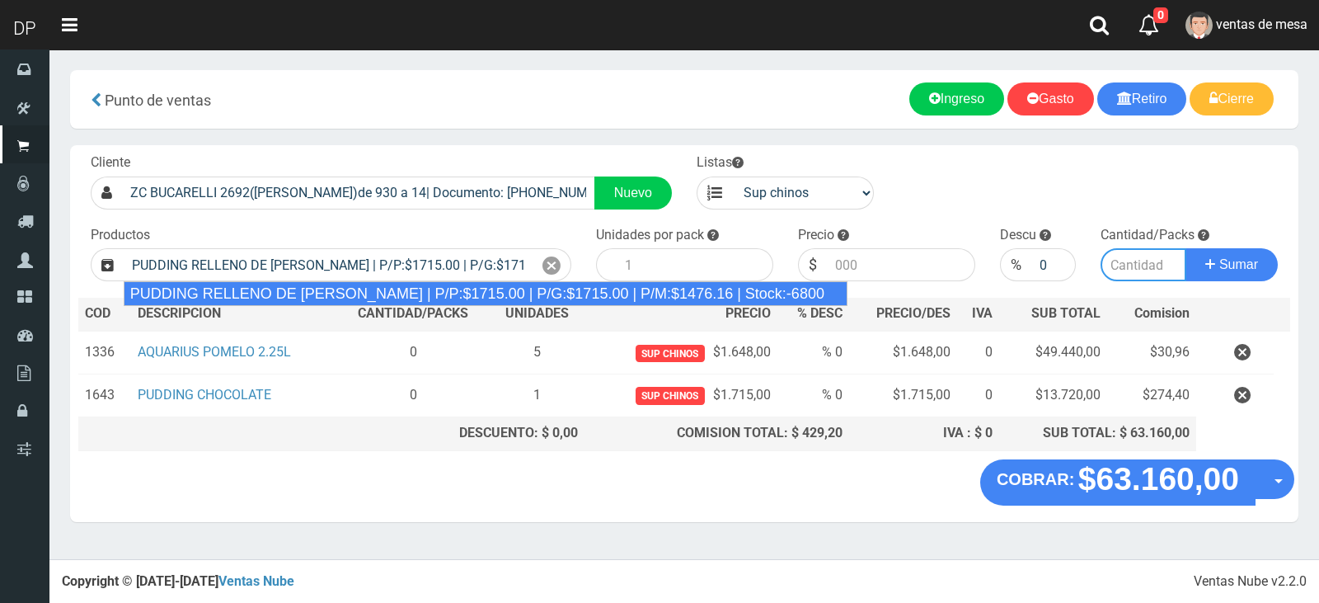
type input "8"
type input "1715.00"
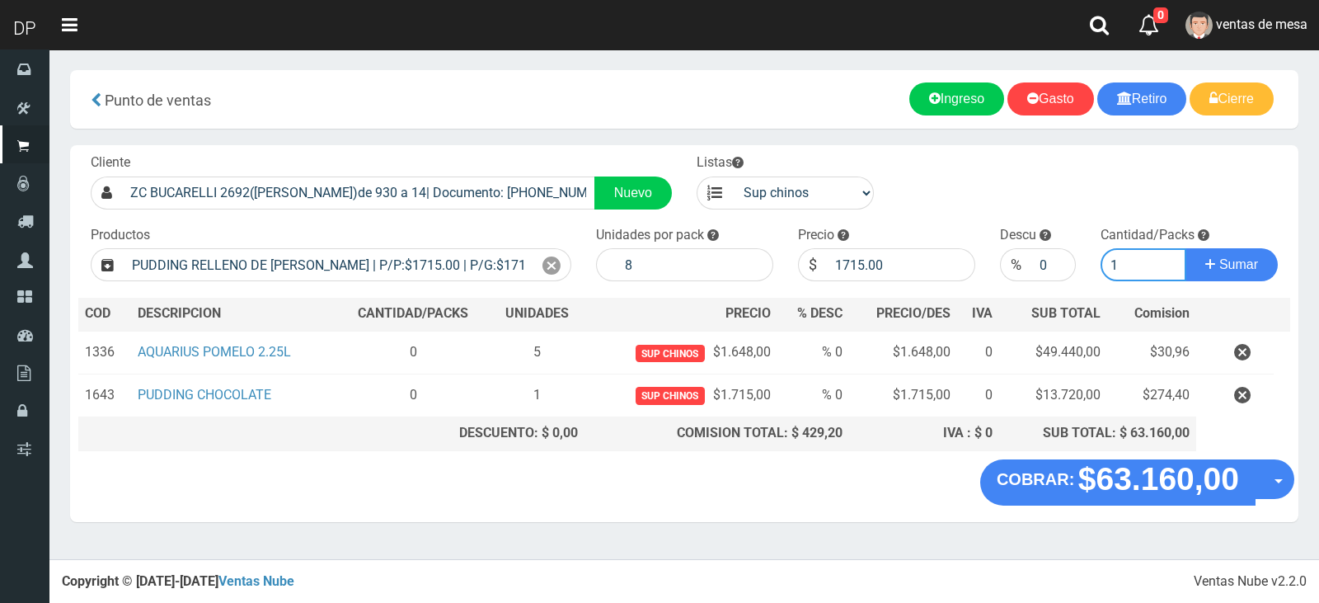
type input "1"
click at [1185, 248] on button "Sumar" at bounding box center [1231, 264] width 92 height 33
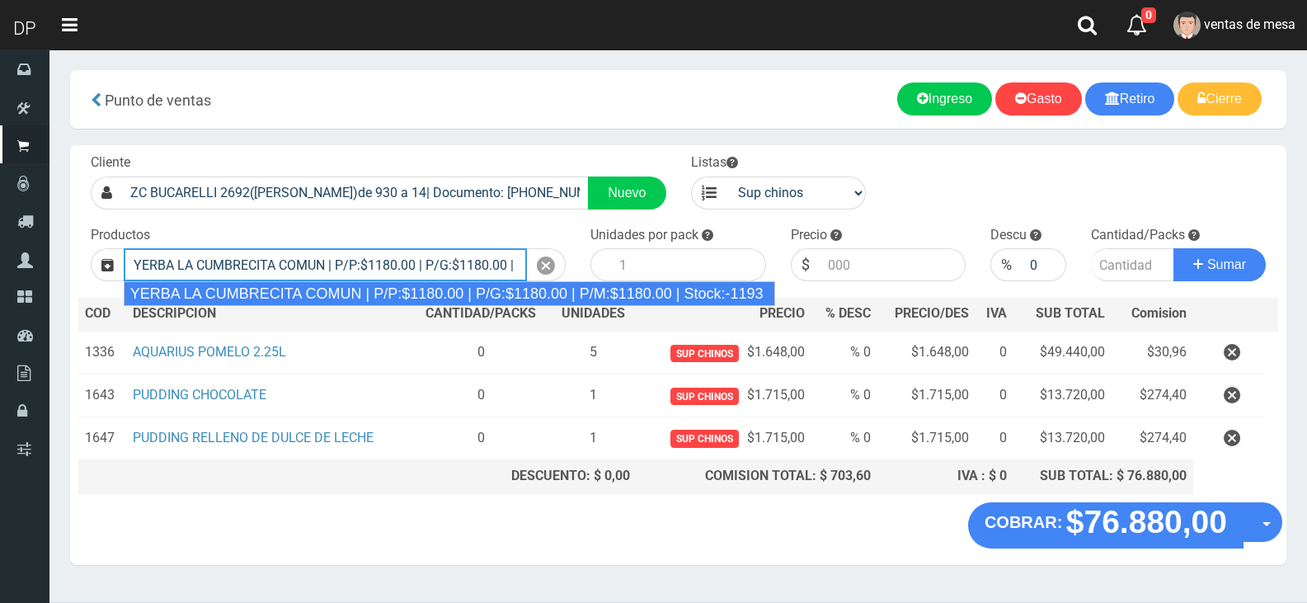
type input "YERBA LA CUMBRECITA COMUN | P/P:$1180.00 | P/G:$1180.00 | P/M:$1180.00 | Stock:…"
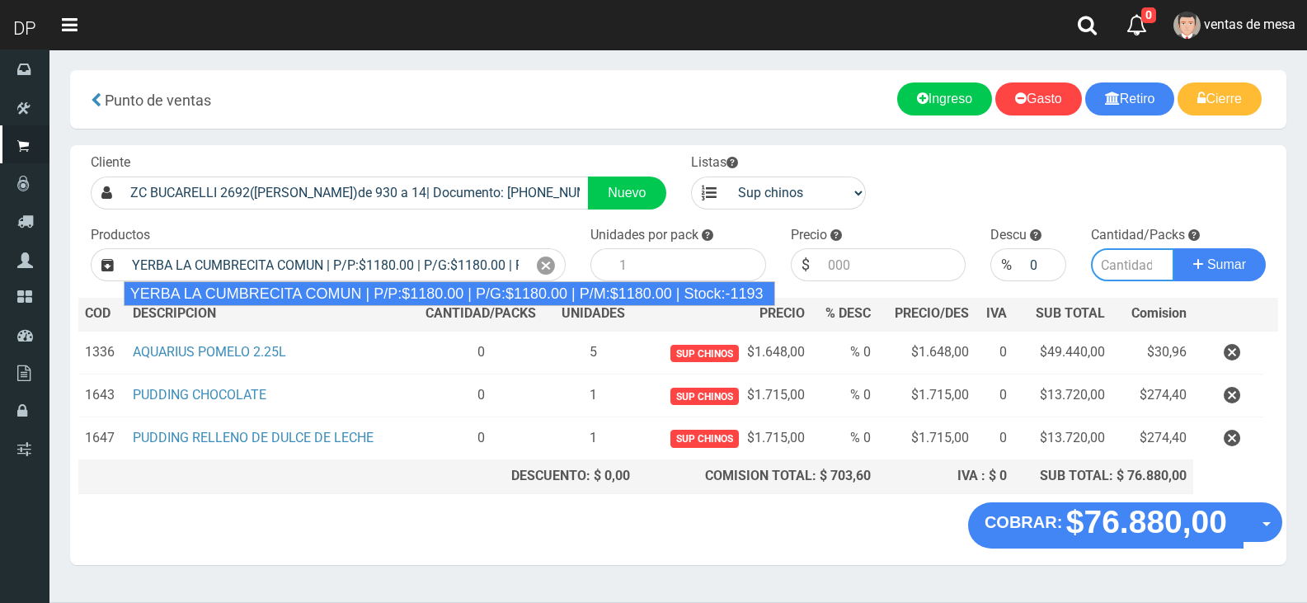
type input "10"
type input "1180.00"
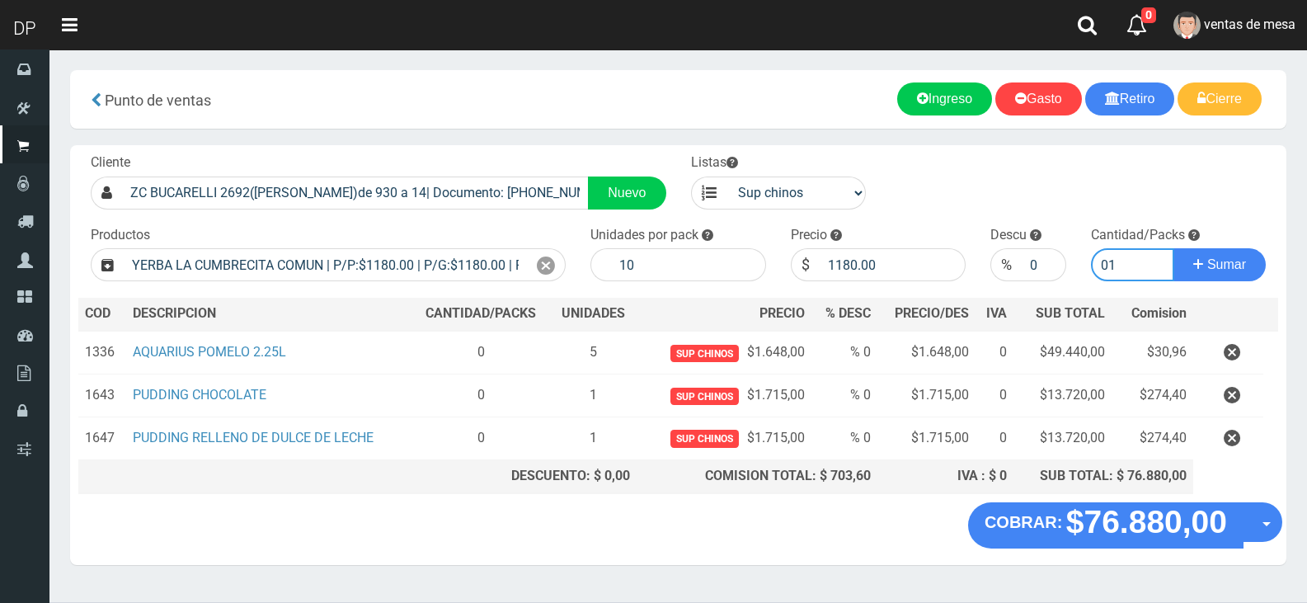
type input "01"
click at [1173, 248] on button "Sumar" at bounding box center [1219, 264] width 92 height 33
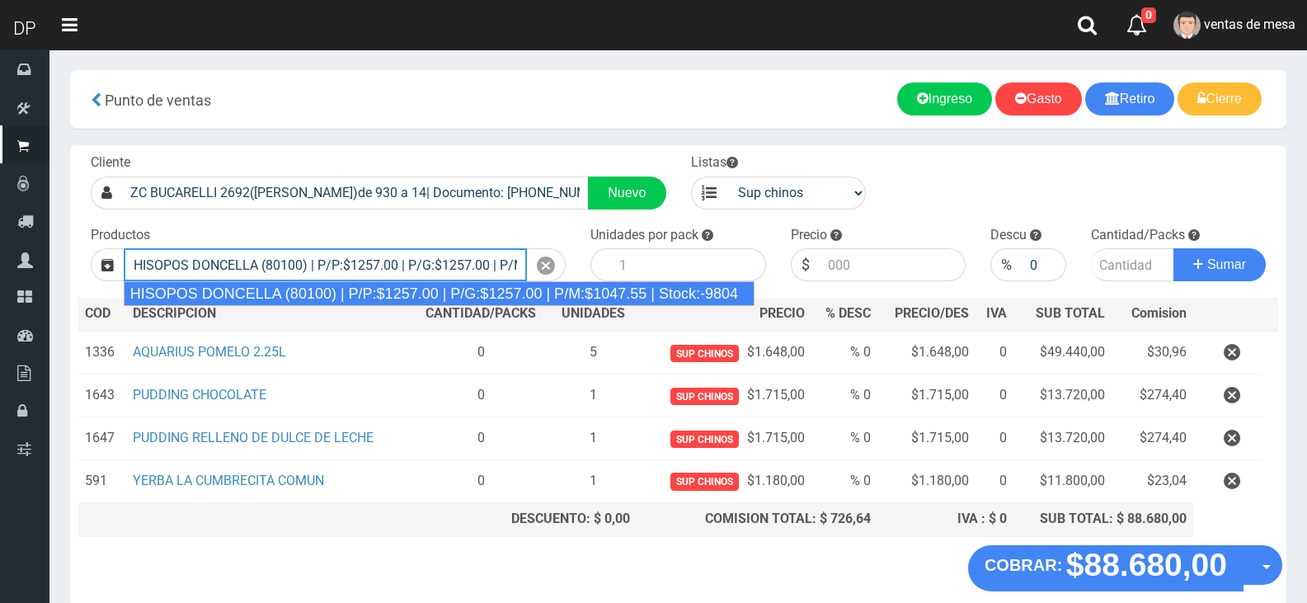
type input "HISOPOS DONCELLA (80100) | P/P:$1257.00 | P/G:$1257.00 | P/M:$1047.55 | Stock:-…"
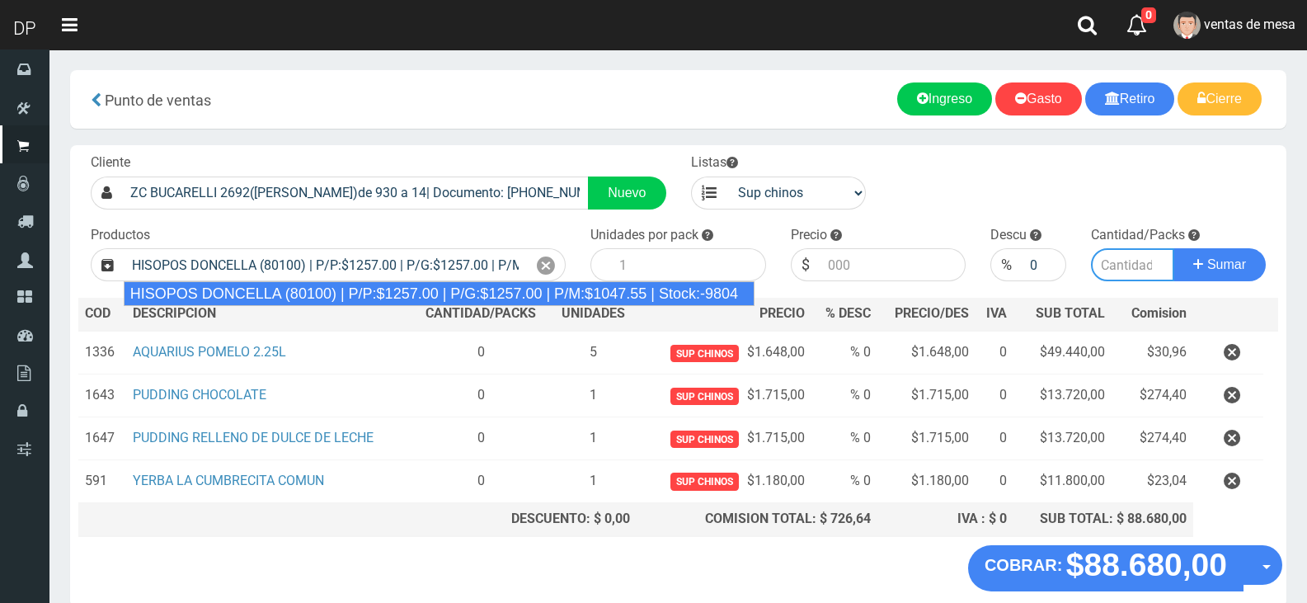
type input "24"
type input "1257.00"
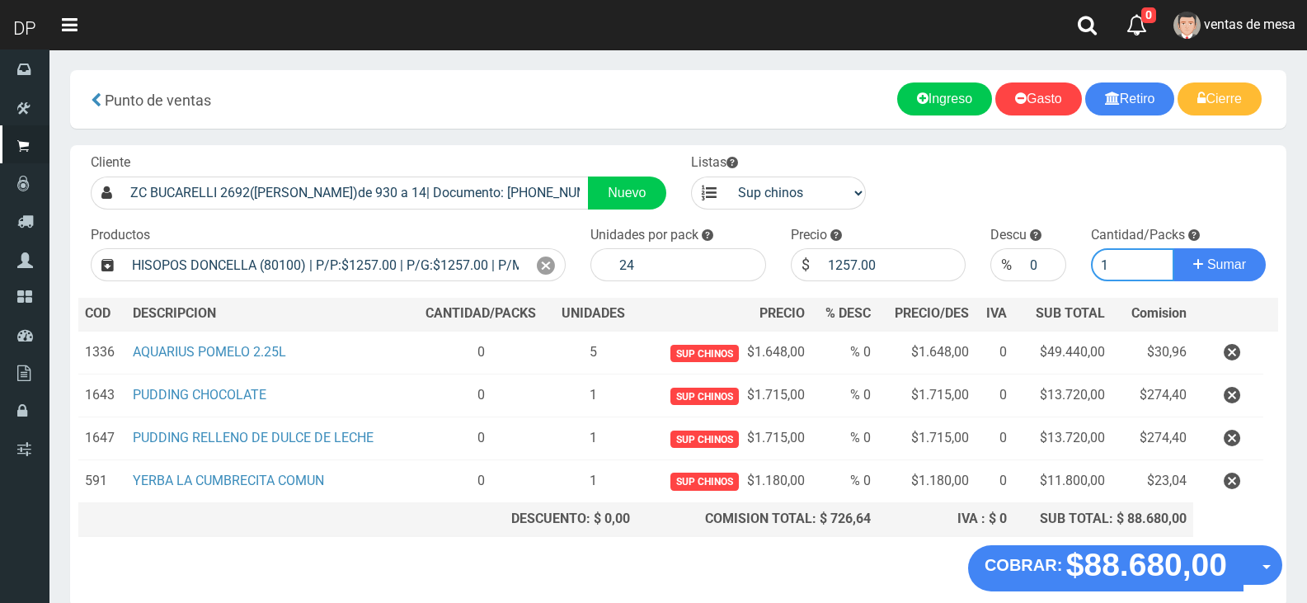
type input "1"
click at [1173, 248] on button "Sumar" at bounding box center [1219, 264] width 92 height 33
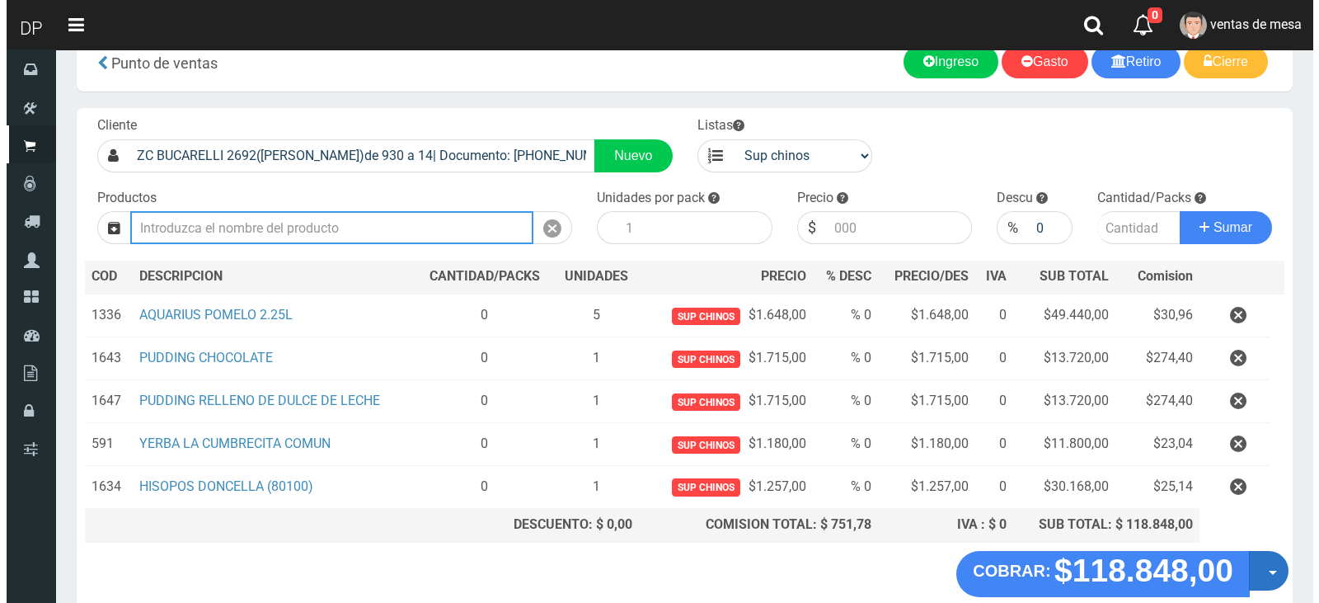
scroll to position [123, 0]
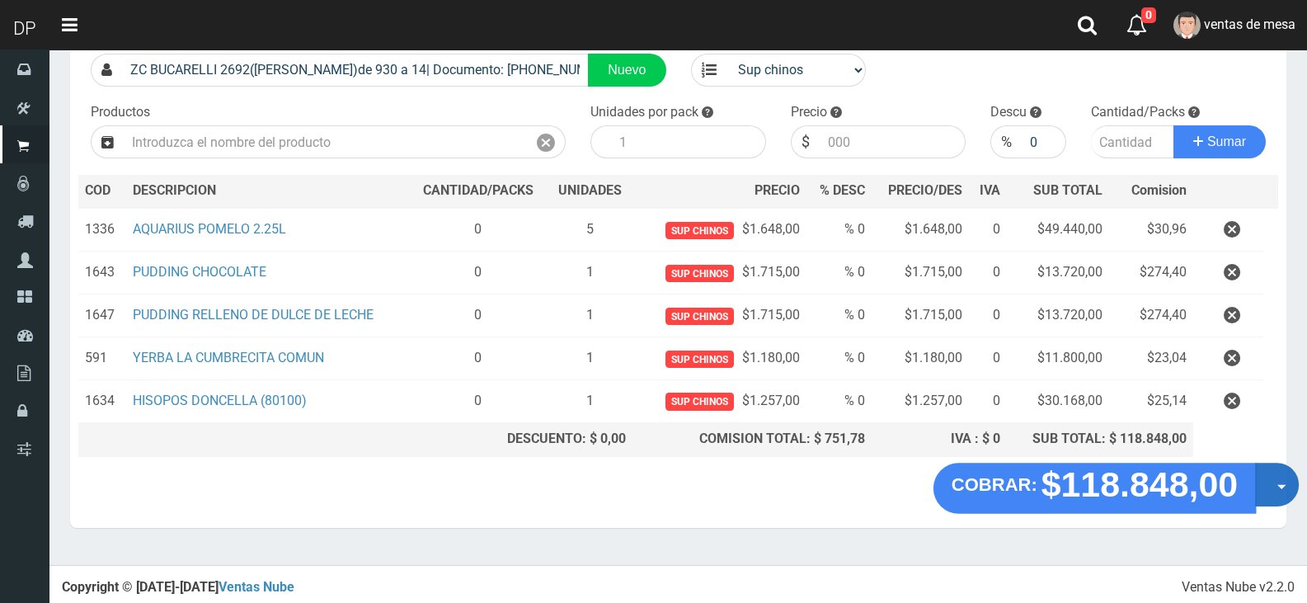
click at [1286, 478] on button "Opciones" at bounding box center [1277, 484] width 44 height 44
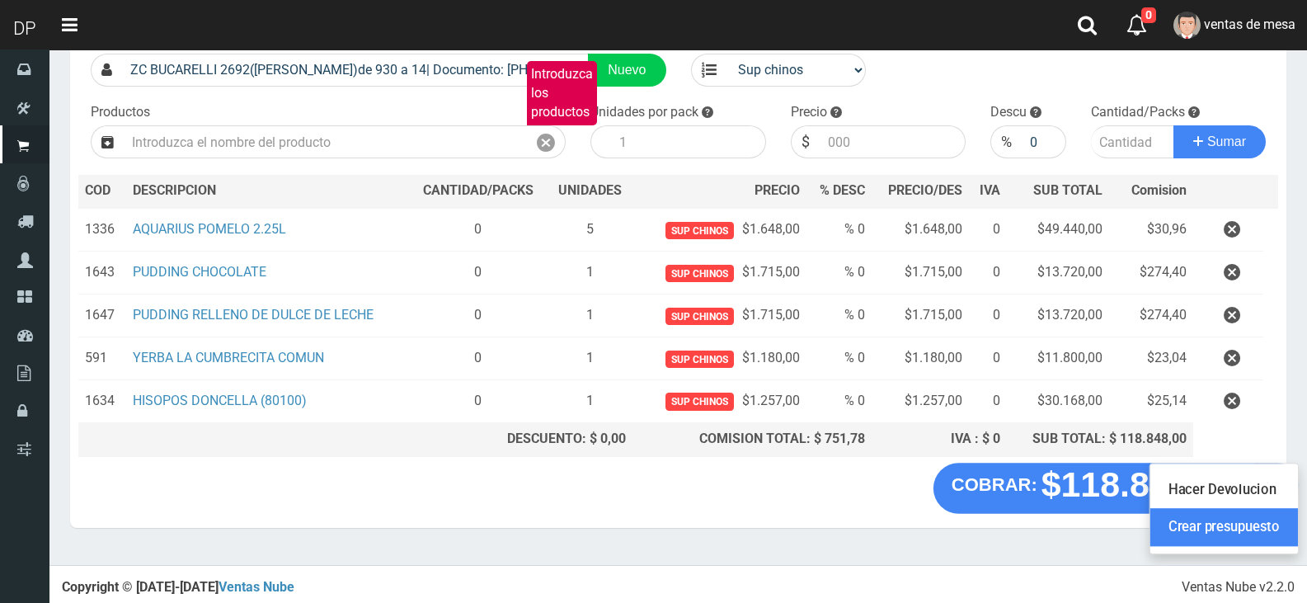
click at [1267, 525] on link "Crear presupuesto" at bounding box center [1224, 527] width 148 height 38
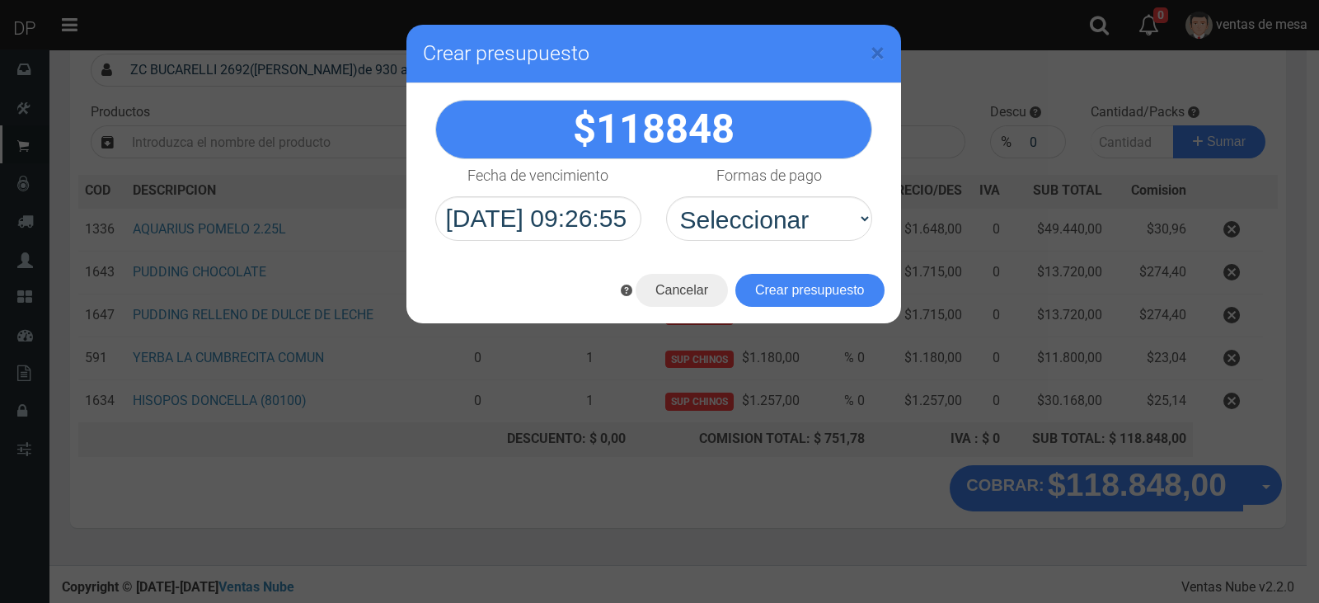
click at [795, 170] on h4 "Formas de pago" at bounding box center [769, 175] width 106 height 16
click at [0, 0] on select "Seleccionar Efectivo Tarjeta de Crédito Depósito Débito" at bounding box center [0, 0] width 0 height 0
click at [794, 189] on label "Formas de pago" at bounding box center [769, 175] width 106 height 33
click at [0, 0] on select "Seleccionar Efectivo Tarjeta de Crédito Depósito Débito" at bounding box center [0, 0] width 0 height 0
click at [802, 227] on select "Seleccionar Efectivo Tarjeta de Crédito Depósito Débito" at bounding box center [769, 218] width 206 height 45
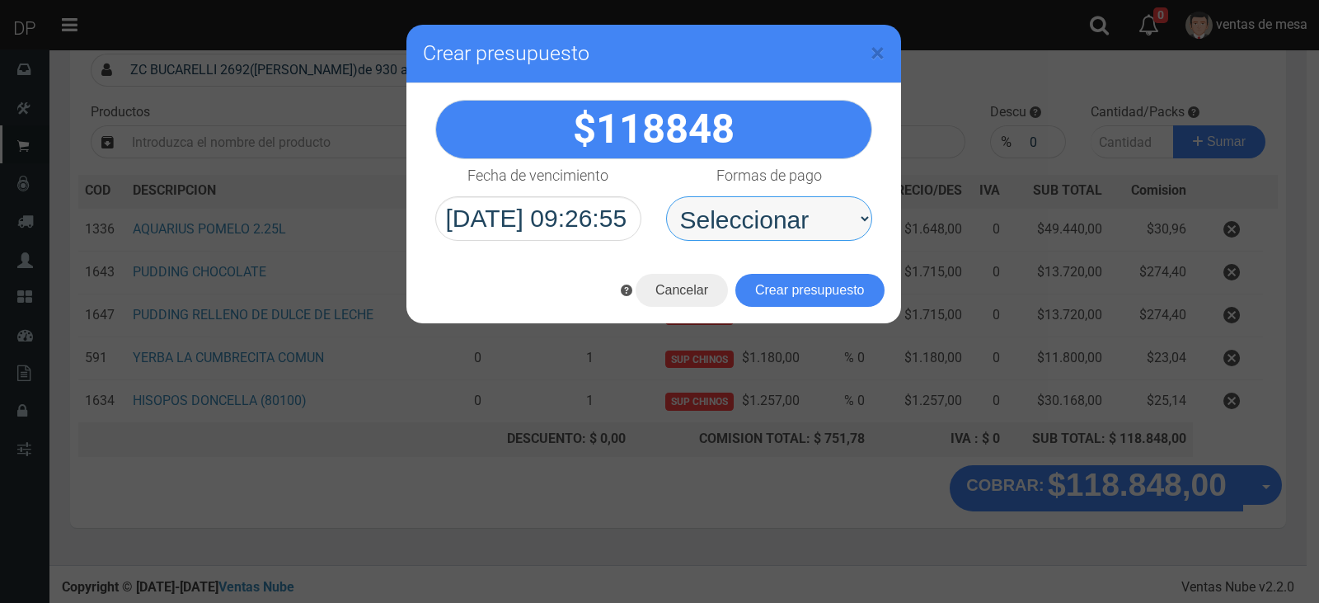
select select "Efectivo"
click at [666, 196] on select "Seleccionar Efectivo Tarjeta de Crédito Depósito Débito" at bounding box center [769, 218] width 206 height 45
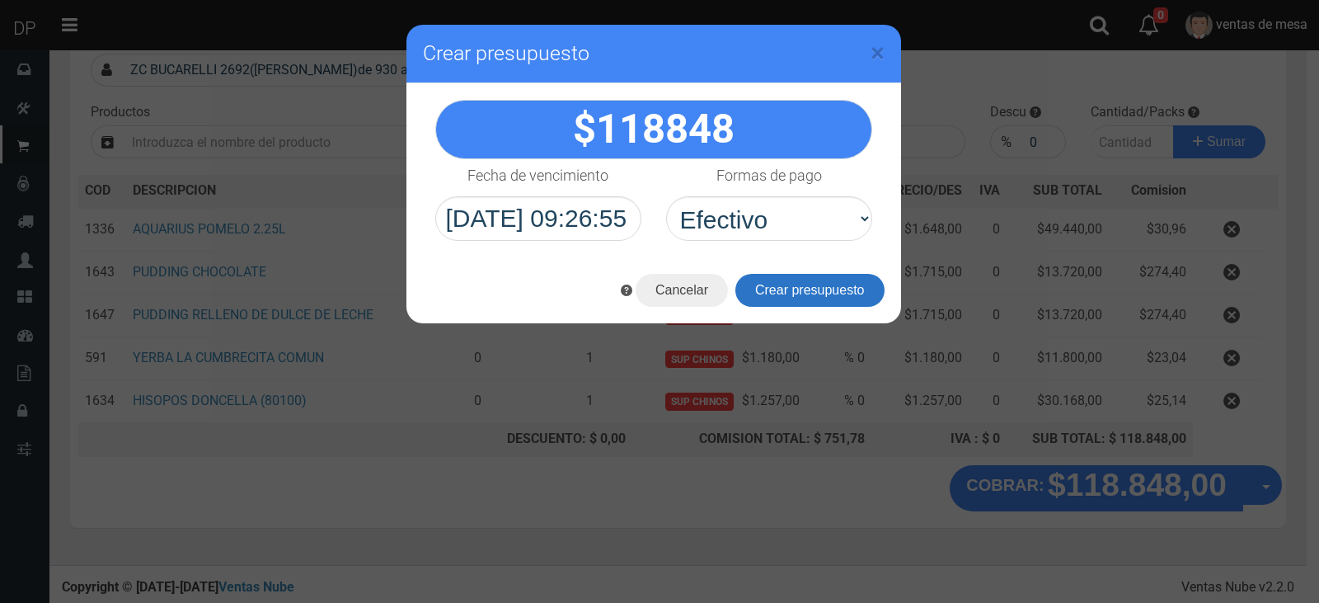
click at [811, 298] on button "Crear presupuesto" at bounding box center [809, 290] width 149 height 33
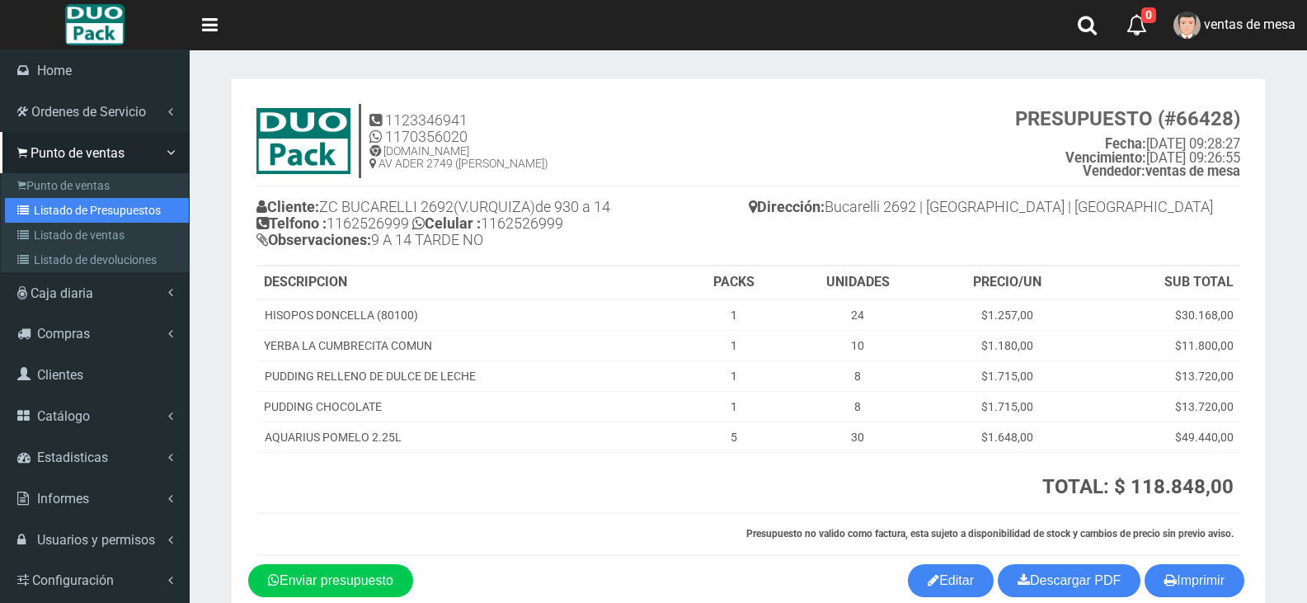
click at [83, 218] on link "Listado de Presupuestos" at bounding box center [97, 210] width 184 height 25
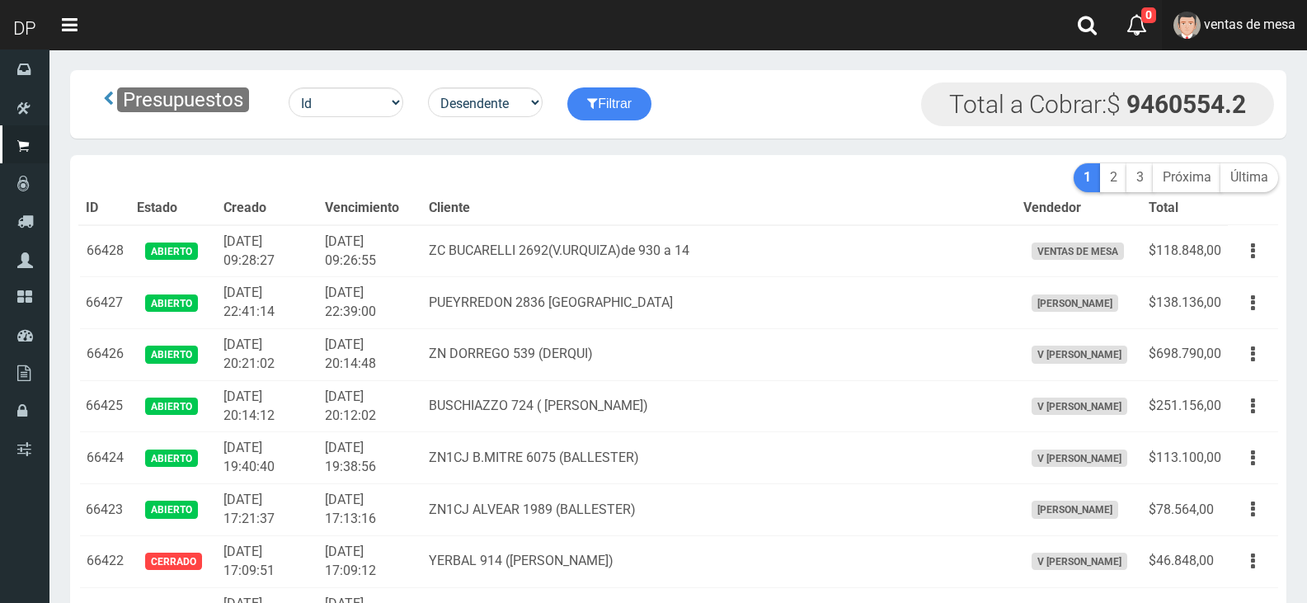
click at [1209, 15] on link "ventas de mesa" at bounding box center [1234, 25] width 145 height 50
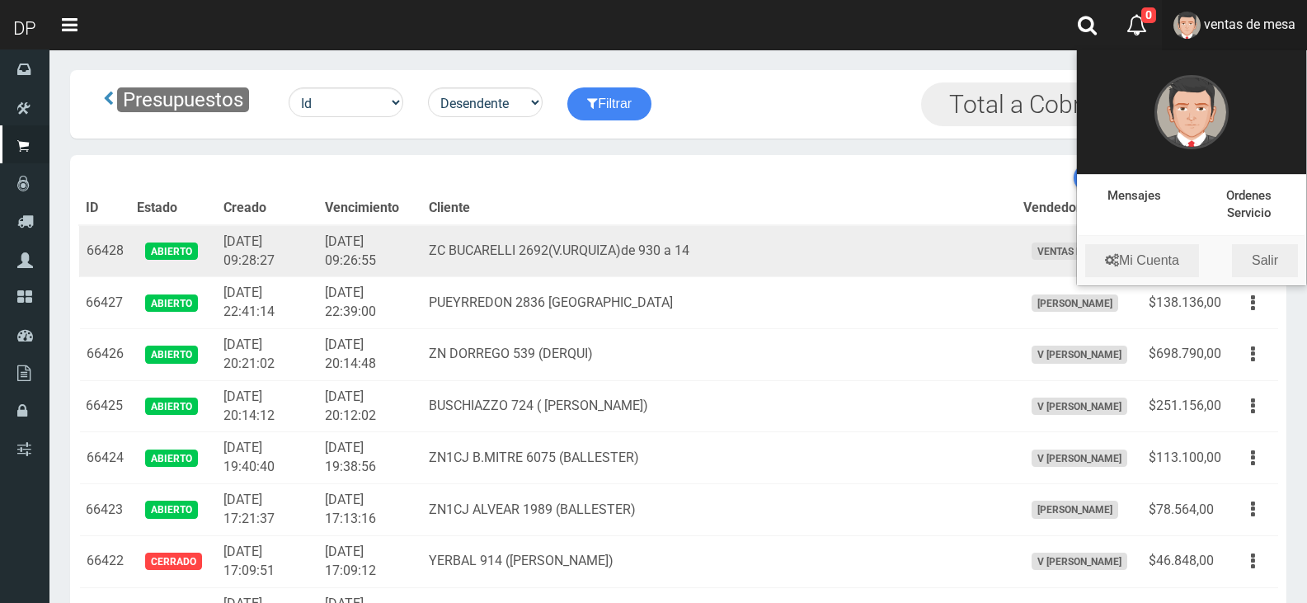
click at [824, 248] on td "ZC BUCARELLI 2692(V.URQUIZA)de 930 a 14" at bounding box center [719, 251] width 594 height 52
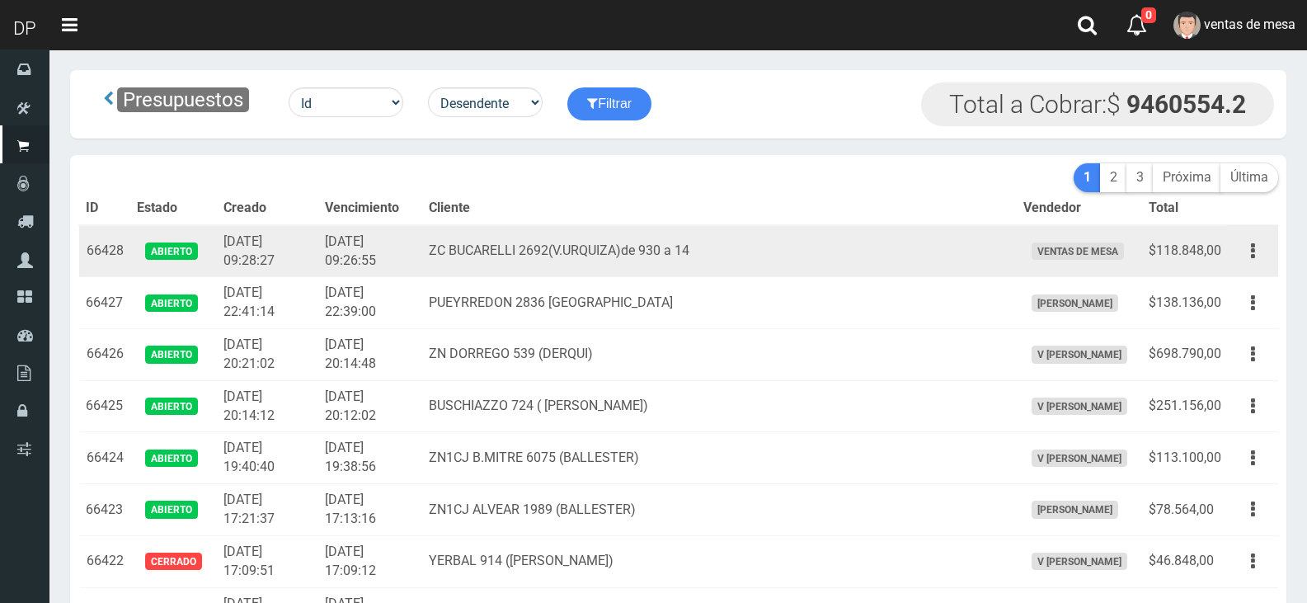
drag, startPoint x: 1243, startPoint y: 249, endPoint x: 1251, endPoint y: 273, distance: 25.3
click at [1244, 249] on button "button" at bounding box center [1252, 251] width 37 height 29
click at [1244, 325] on link "Imprimir" at bounding box center [1205, 327] width 130 height 36
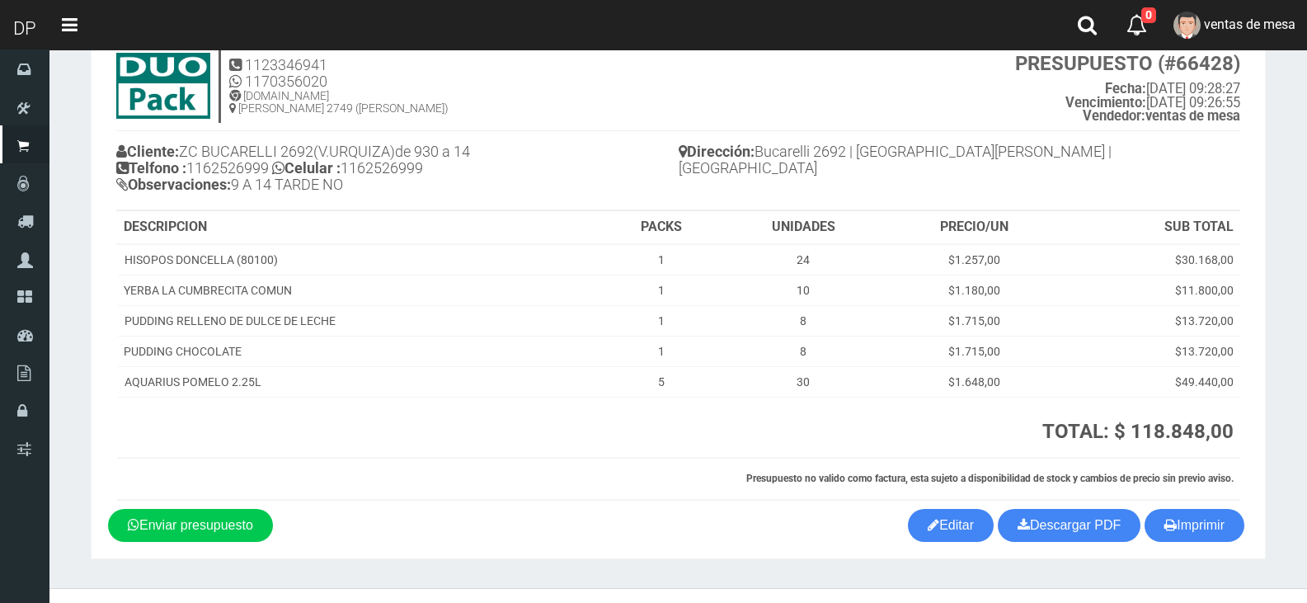
scroll to position [85, 0]
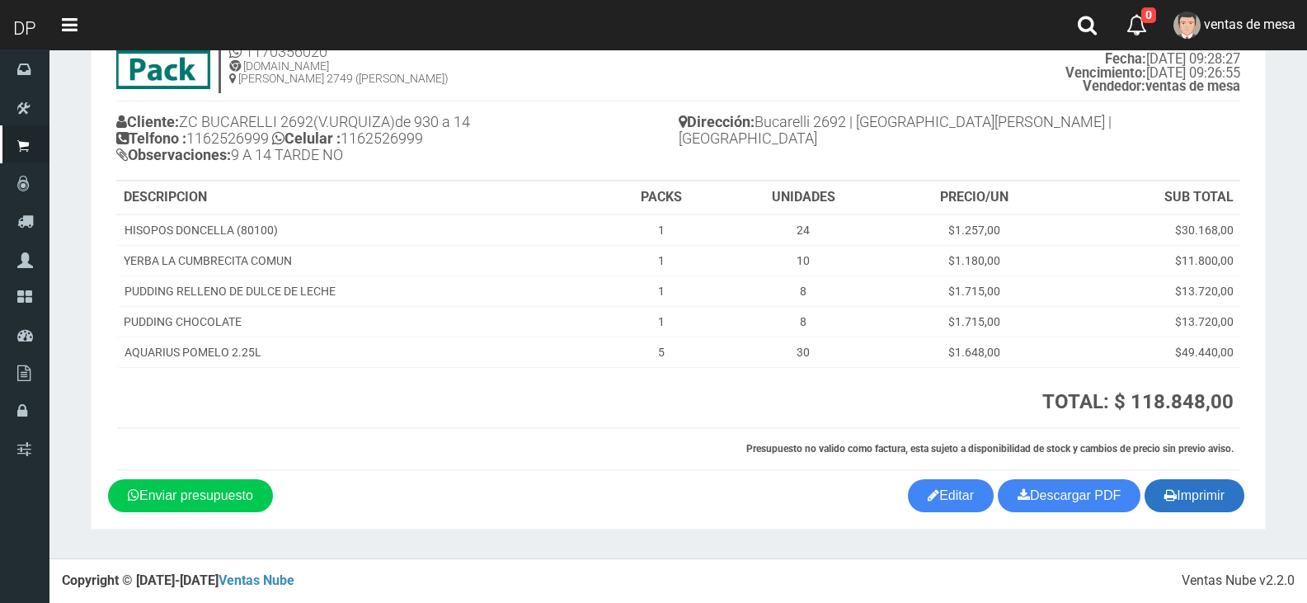
click at [1186, 507] on button "Imprimir" at bounding box center [1194, 495] width 100 height 33
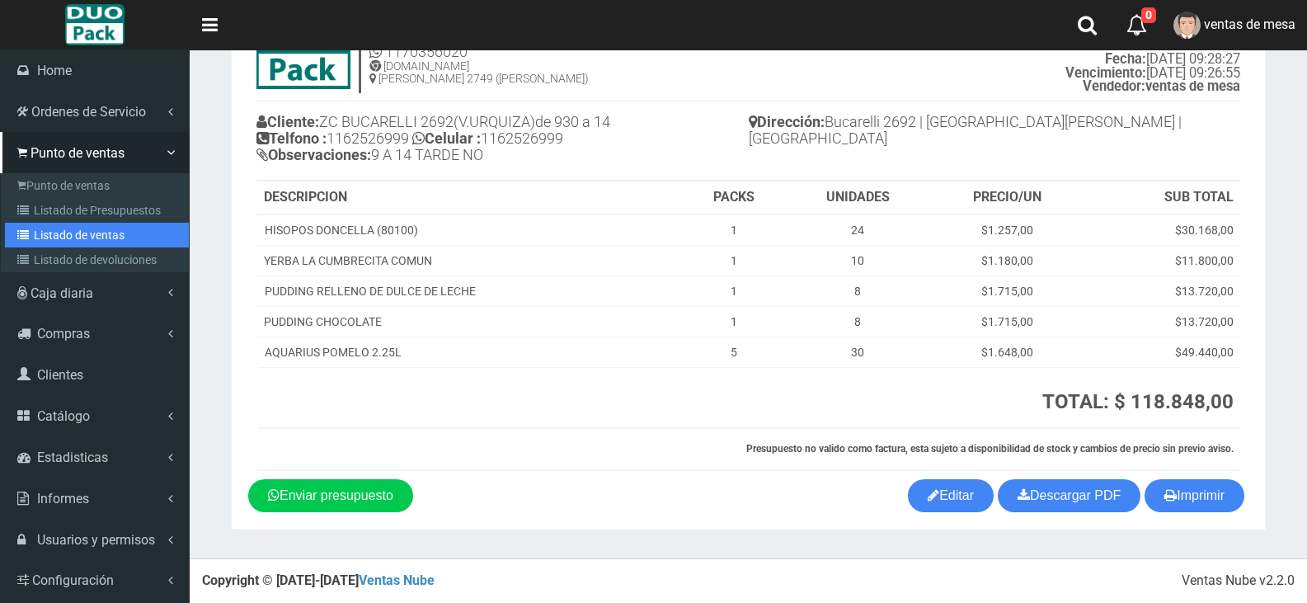
click at [82, 244] on link "Listado de ventas" at bounding box center [97, 235] width 184 height 25
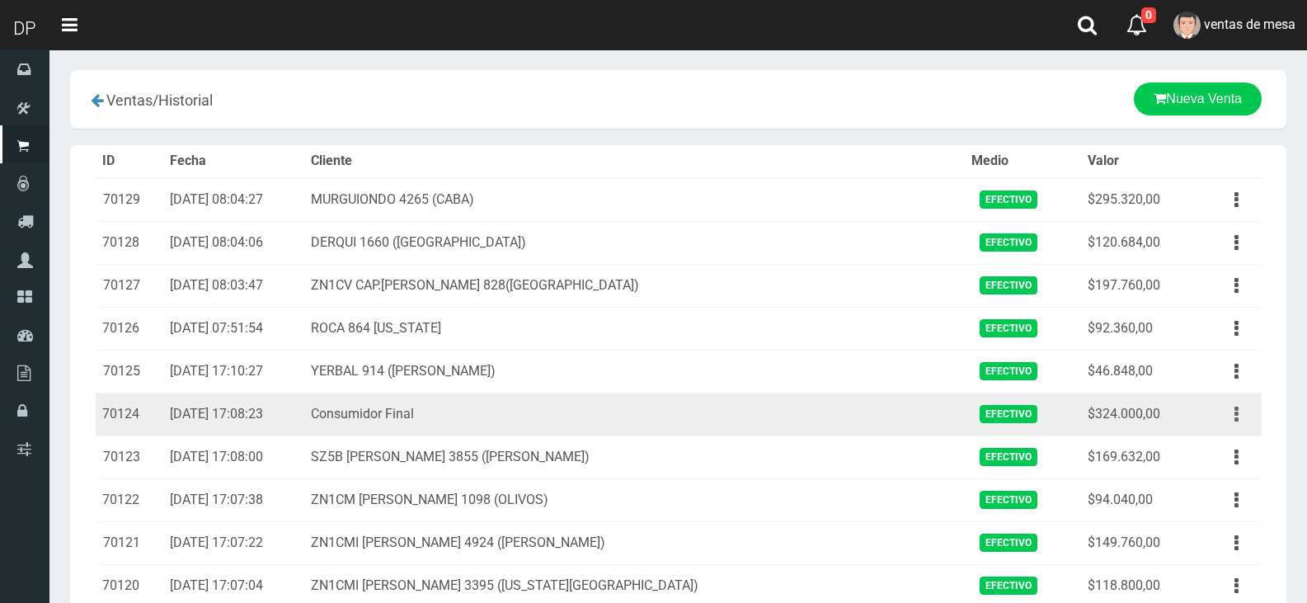
click at [1237, 408] on icon "button" at bounding box center [1236, 414] width 4 height 29
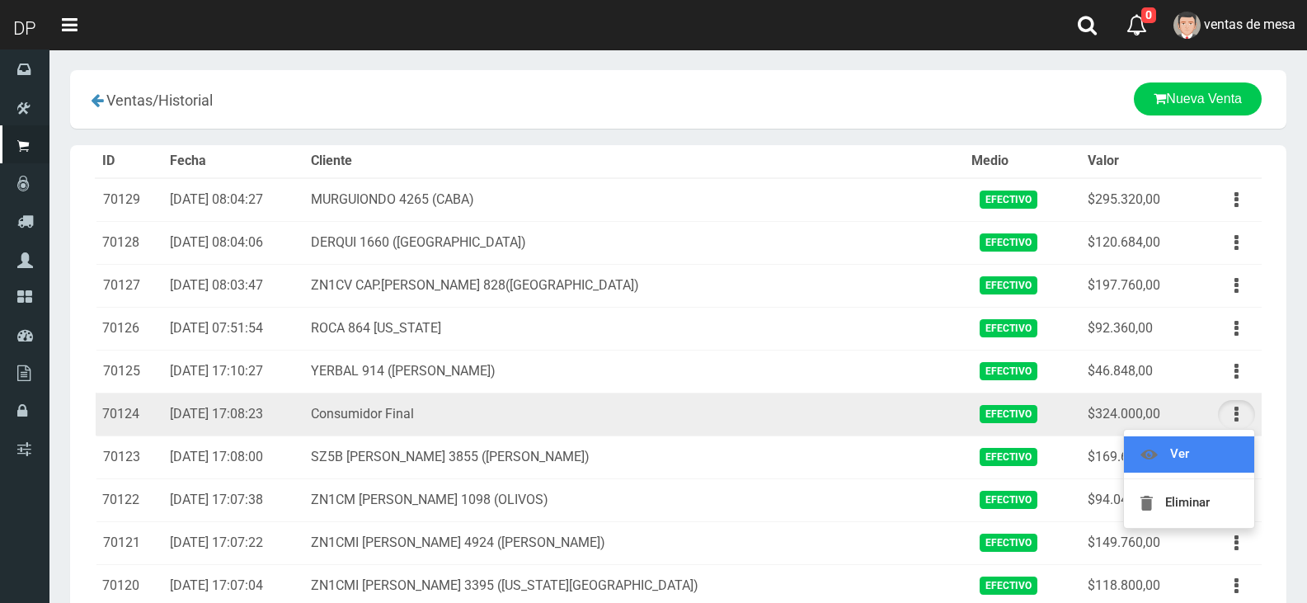
click at [1238, 437] on link "Ver" at bounding box center [1189, 454] width 130 height 36
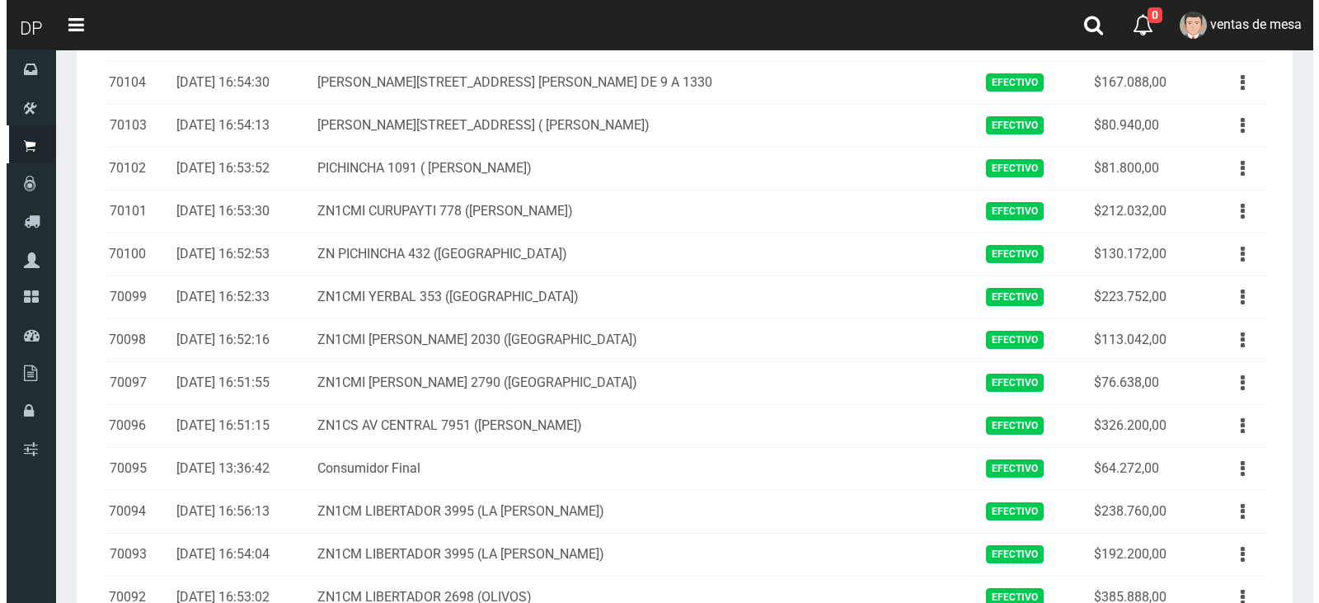
scroll to position [1237, 0]
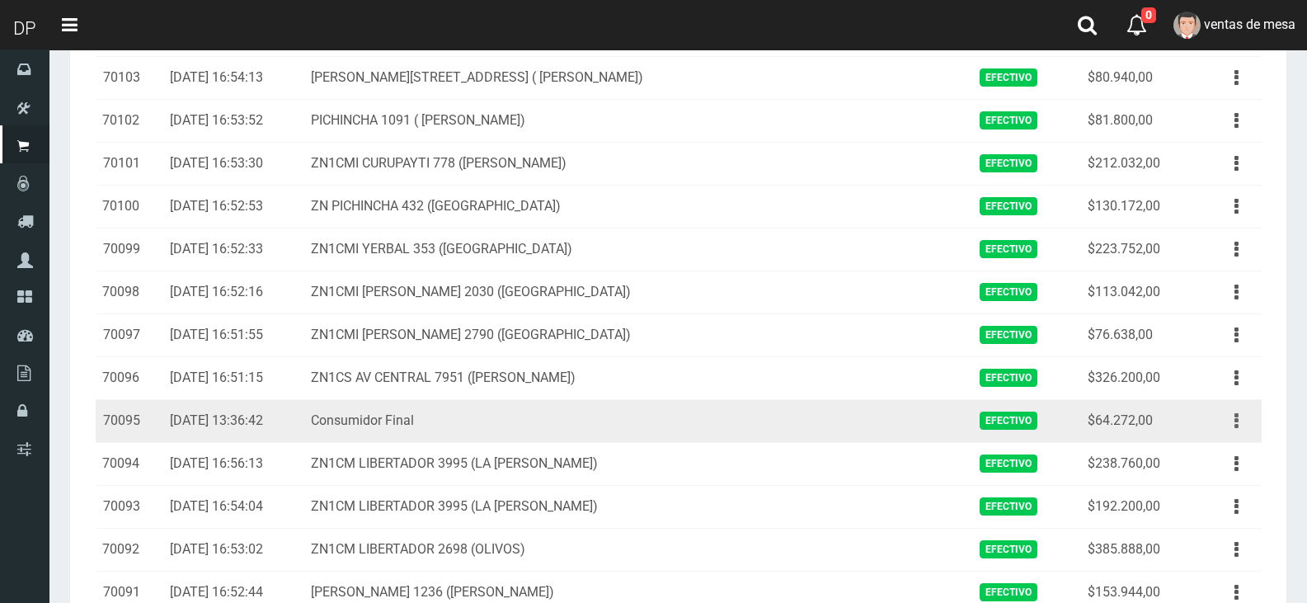
click at [1252, 419] on button "button" at bounding box center [1236, 420] width 37 height 29
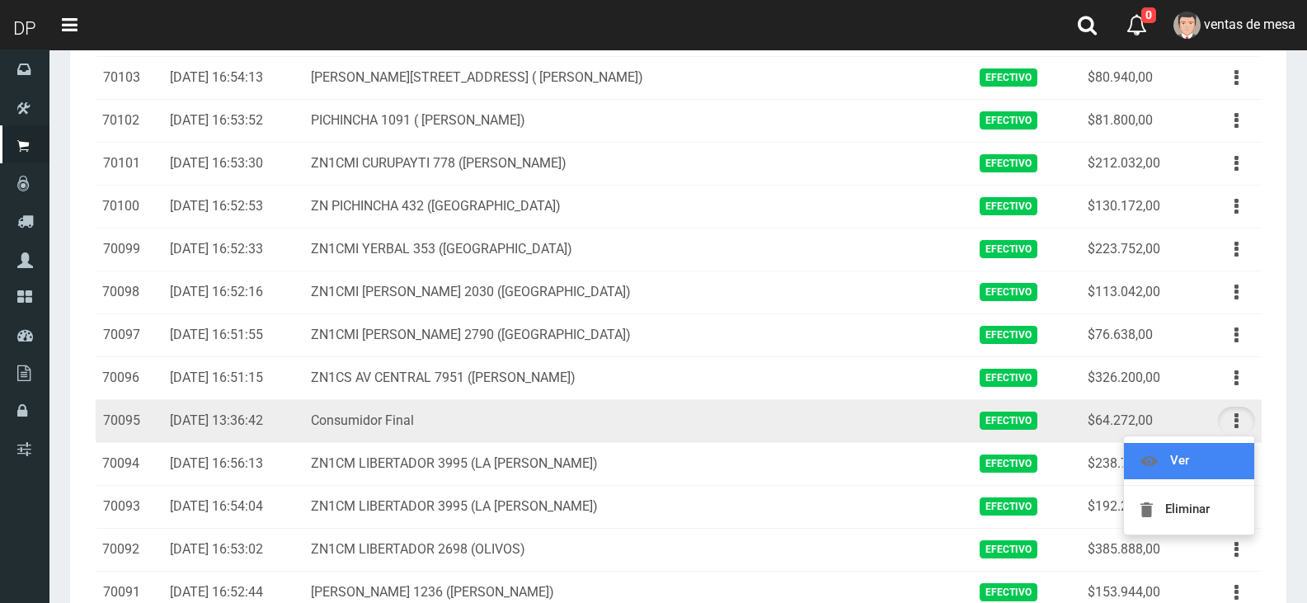
click at [1235, 457] on link "Ver" at bounding box center [1189, 461] width 130 height 36
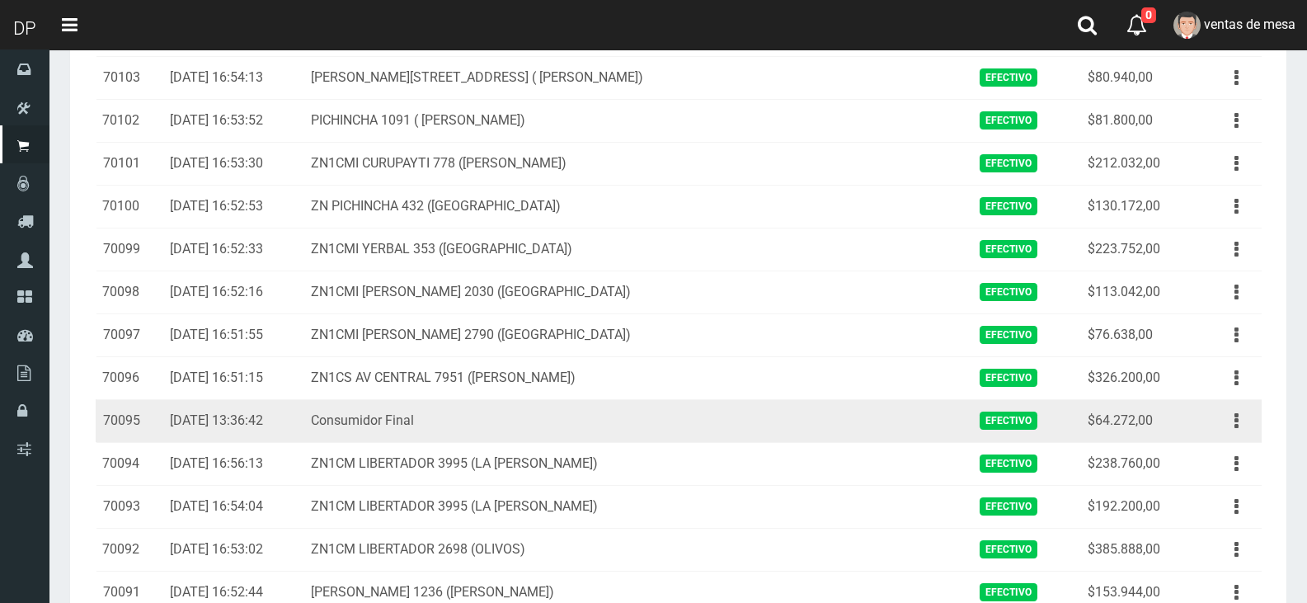
click at [1255, 420] on td "Ver Eliminar" at bounding box center [1228, 420] width 67 height 43
click at [1241, 428] on button "button" at bounding box center [1236, 420] width 37 height 29
click at [1225, 498] on link "Eliminar" at bounding box center [1189, 509] width 130 height 36
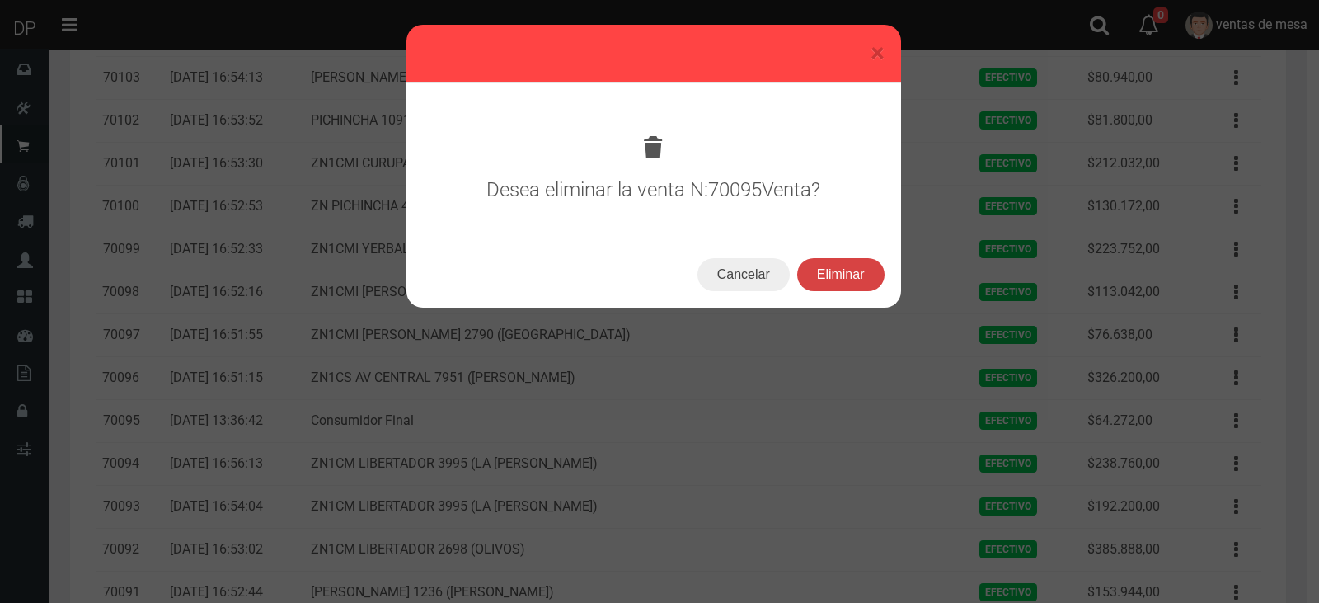
click at [841, 290] on button "Eliminar" at bounding box center [840, 274] width 87 height 33
